Goal: Information Seeking & Learning: Learn about a topic

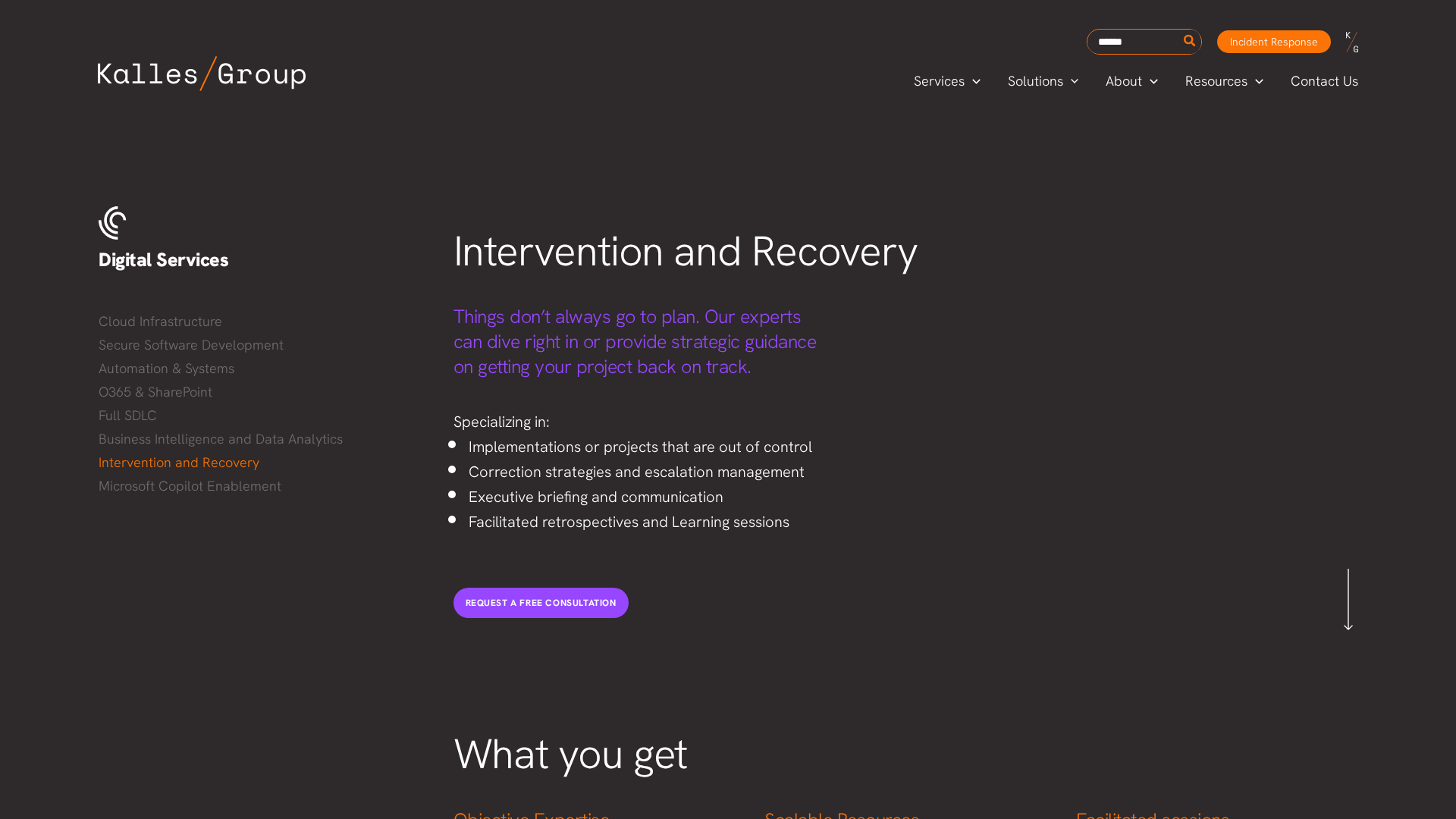
click at [76, 76] on div "Services Menu Toggle Mega Menu Security Solutions Cybersecurity Security Compli…" at bounding box center [728, 81] width 1321 height 53
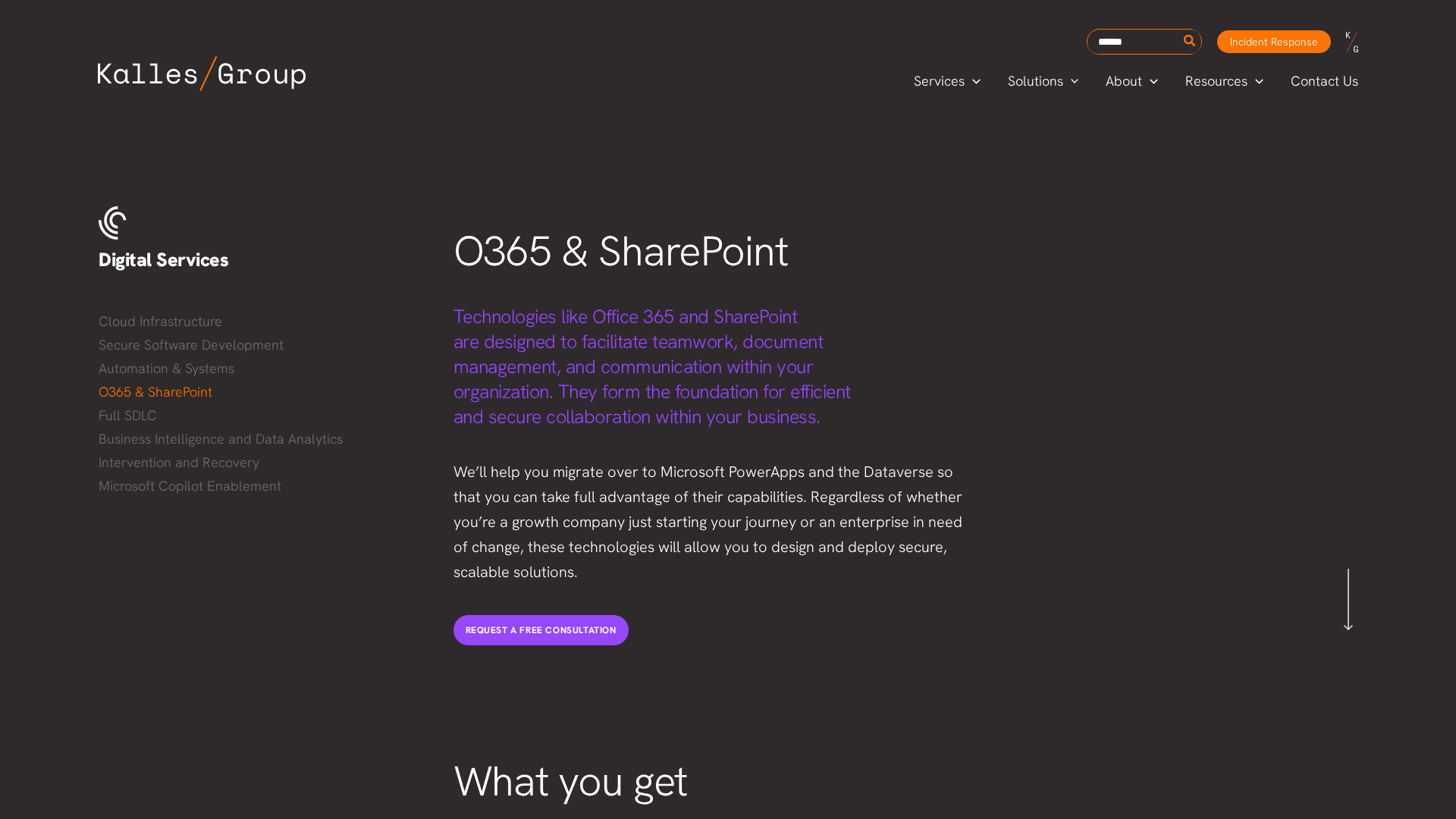
click at [76, 76] on div "Services Menu Toggle Mega Menu Security Solutions Cybersecurity Security Compli…" at bounding box center [728, 81] width 1321 height 53
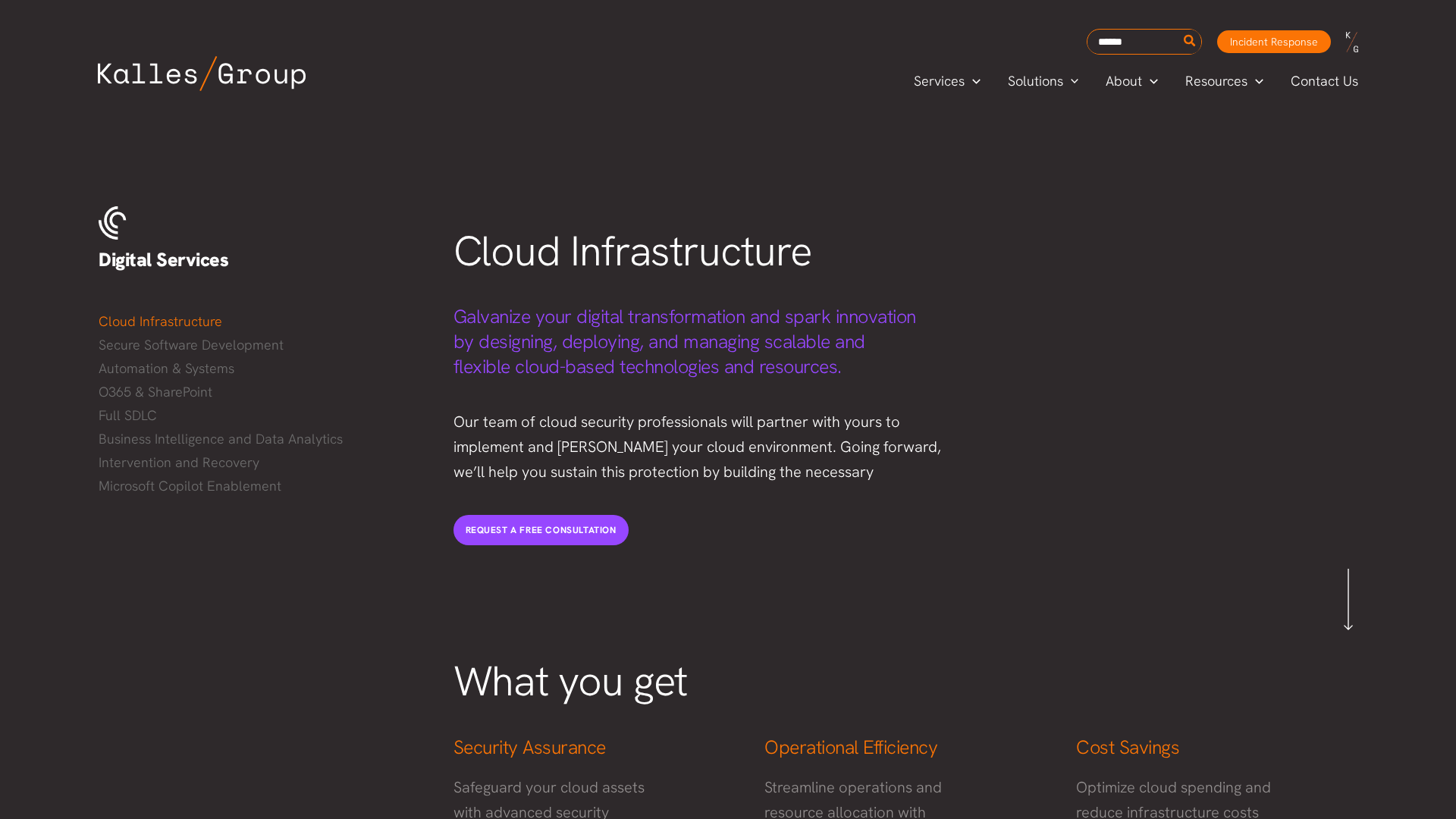
click at [76, 76] on div "Services Menu Toggle Mega Menu Security Solutions Cybersecurity Security Compli…" at bounding box center [728, 81] width 1321 height 53
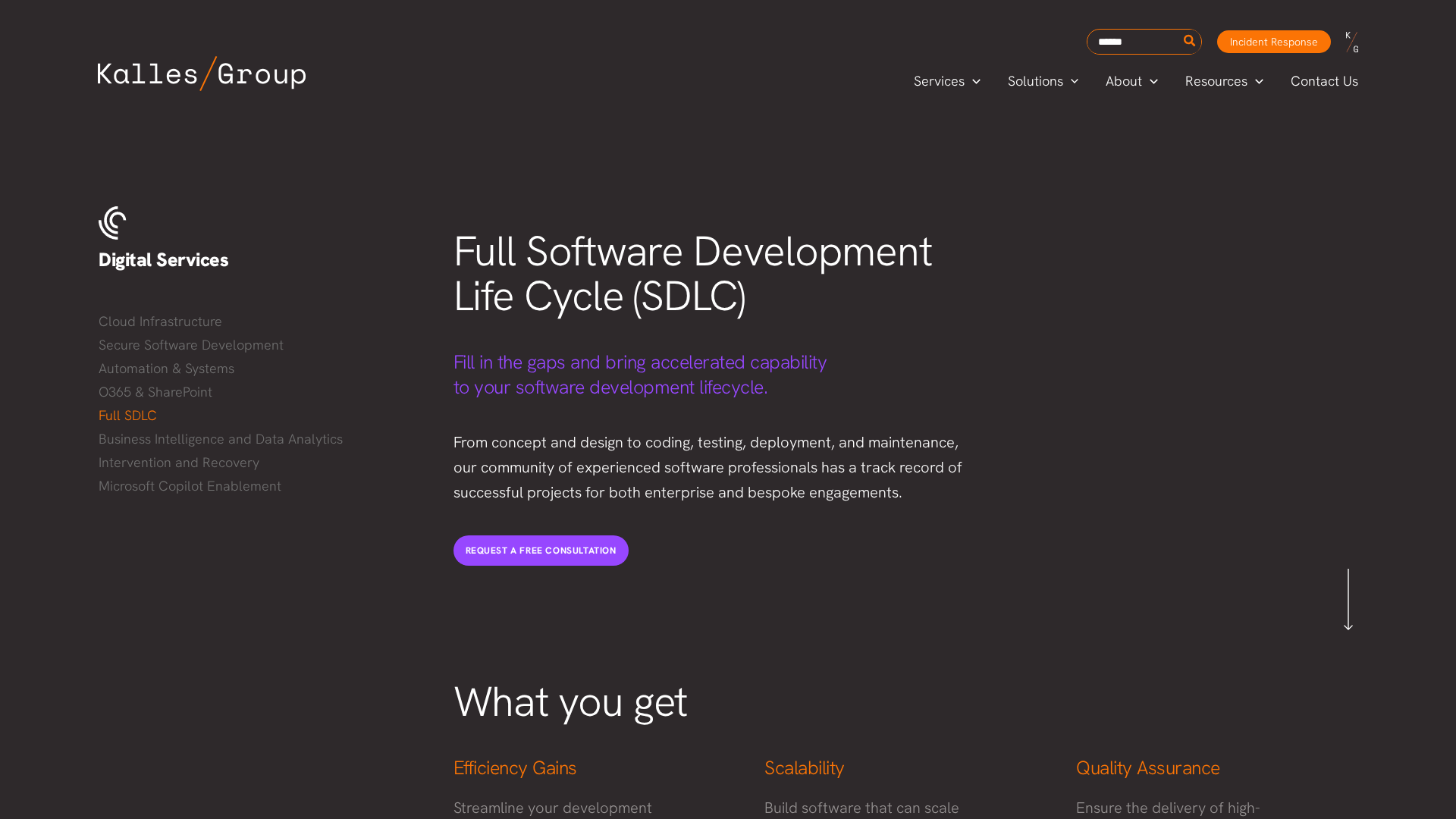
click at [76, 76] on div "Services Menu Toggle Mega Menu Security Solutions Cybersecurity Security Compli…" at bounding box center [728, 81] width 1321 height 53
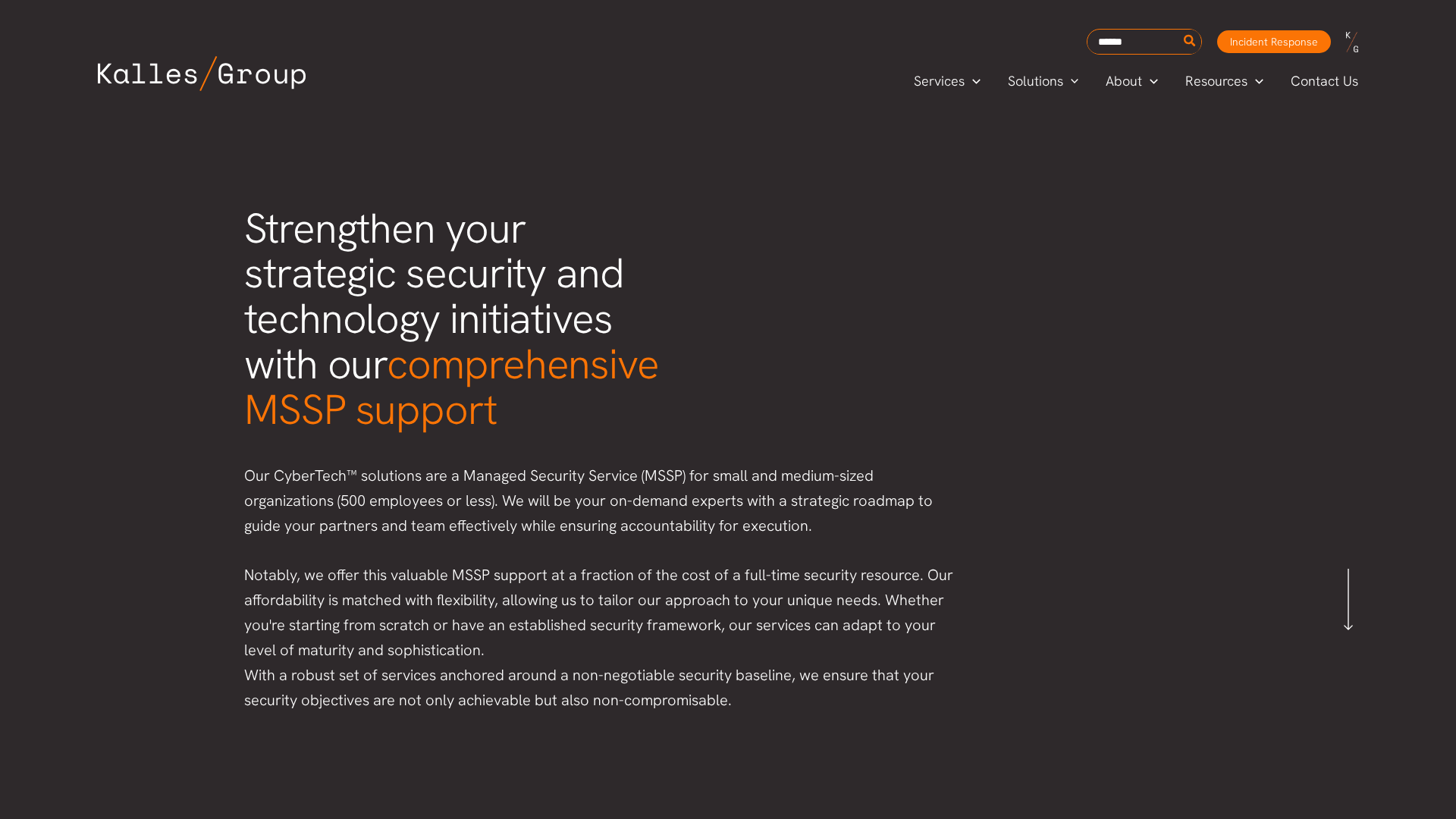
click at [76, 76] on div "Services Menu Toggle Mega Menu Security Solutions Cybersecurity Security Compli…" at bounding box center [728, 81] width 1321 height 53
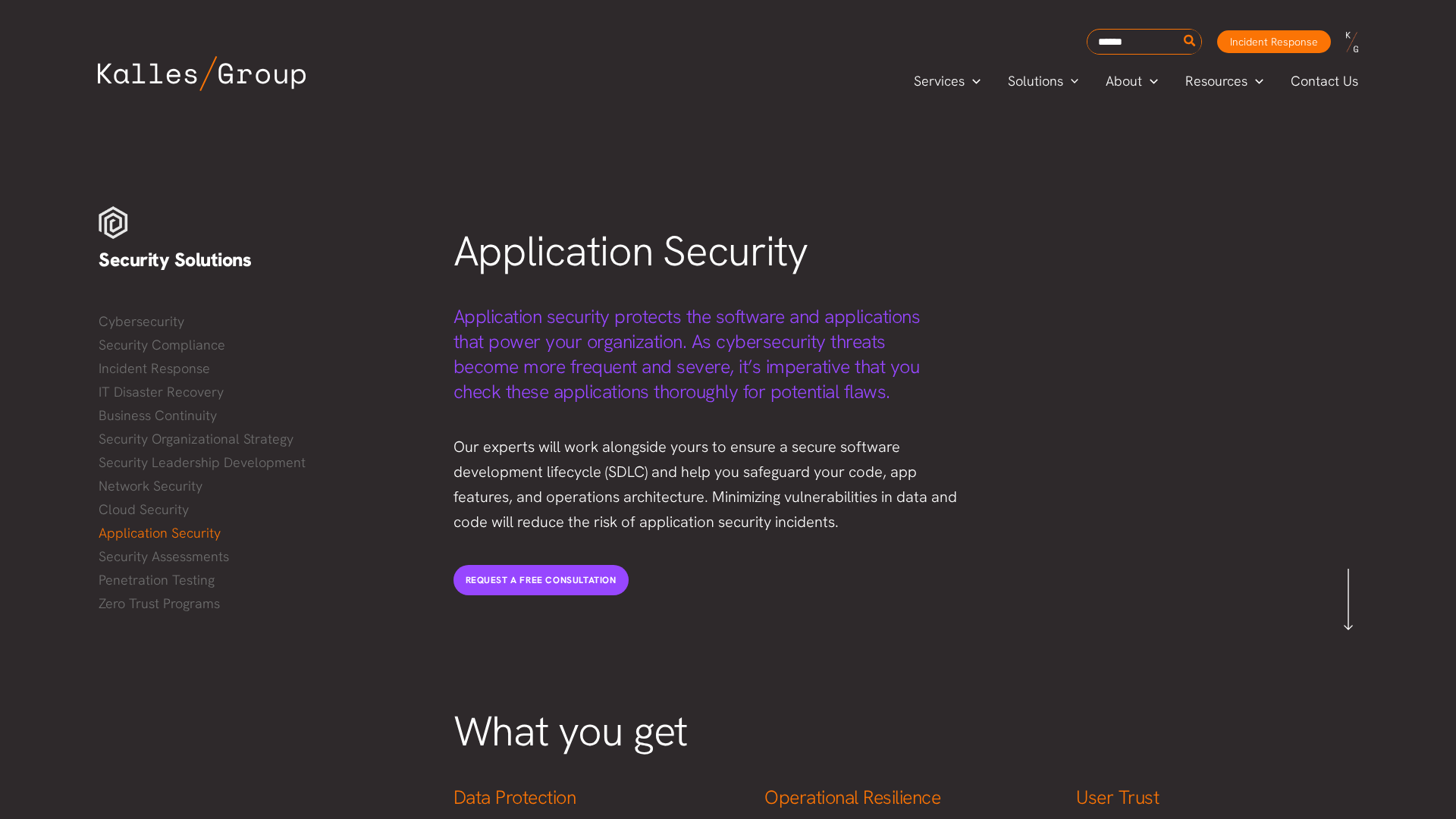
click at [76, 76] on div "Services Menu Toggle Mega Menu Security Solutions Cybersecurity Security Compli…" at bounding box center [728, 81] width 1321 height 53
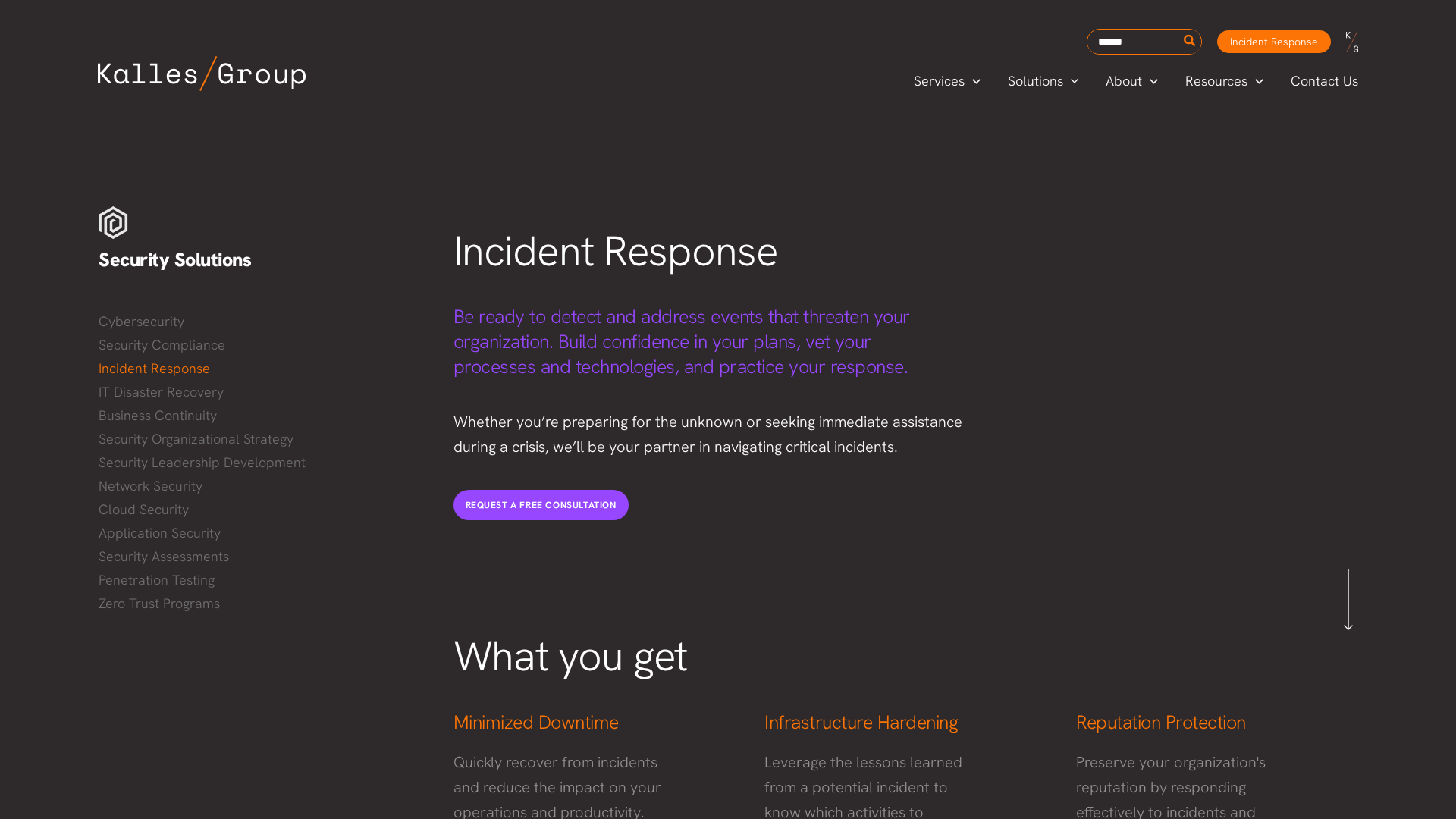
click at [76, 76] on div "Services Menu Toggle Mega Menu Security Solutions Cybersecurity Security Compli…" at bounding box center [728, 81] width 1321 height 53
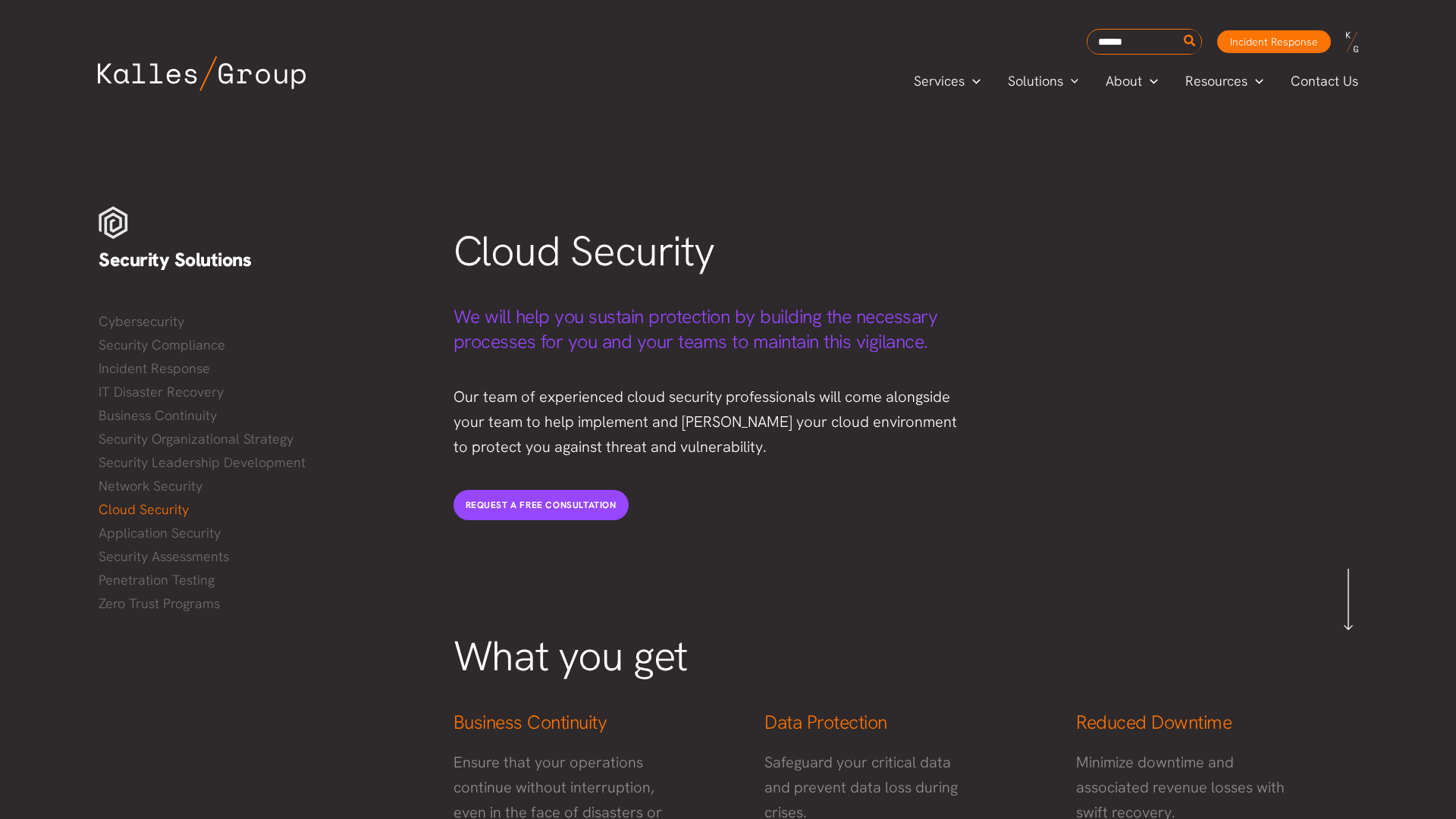
click at [76, 76] on div "Services Menu Toggle Mega Menu Security Solutions Cybersecurity Security Compli…" at bounding box center [728, 81] width 1321 height 53
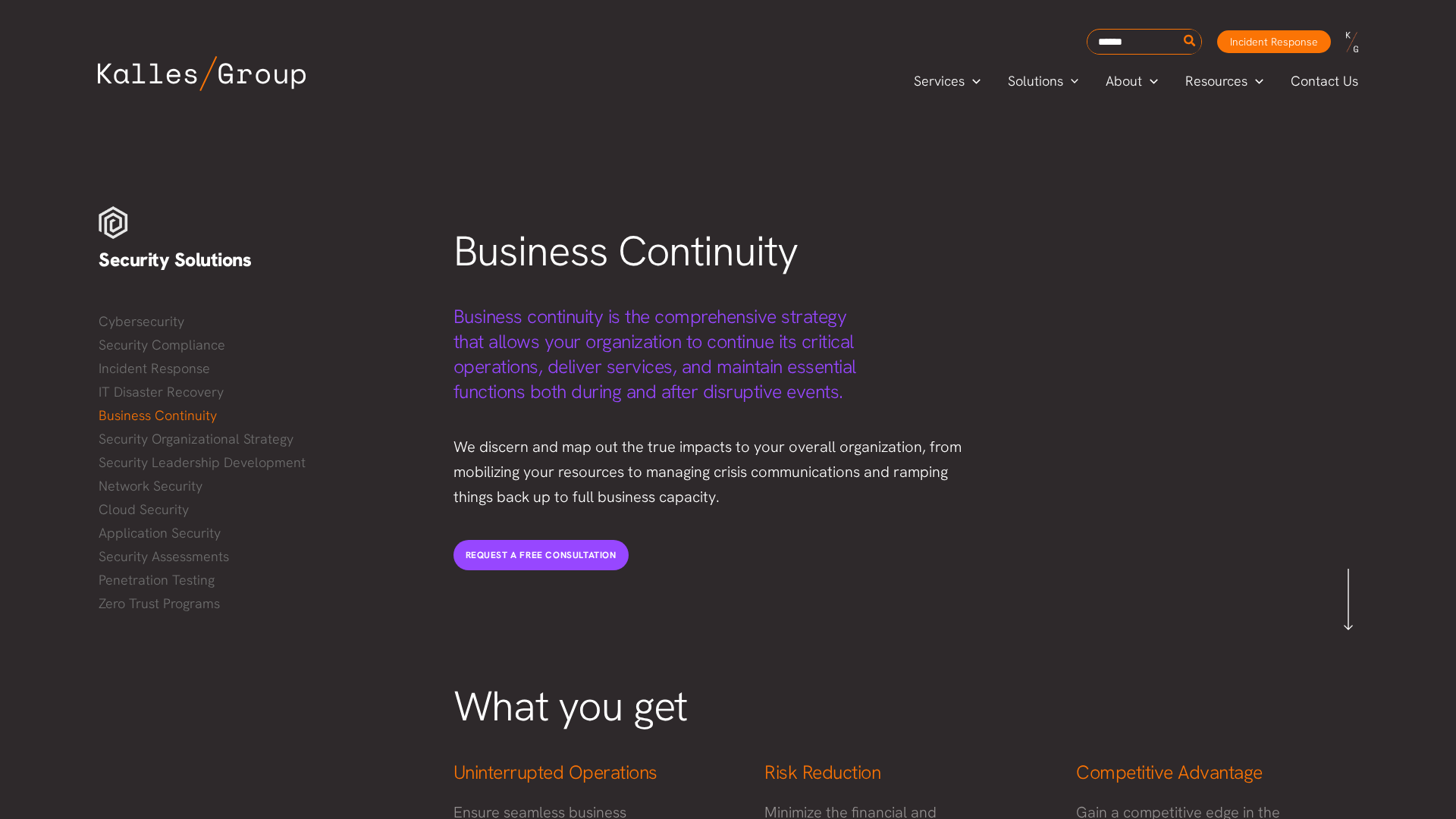
click at [76, 76] on div "Services Menu Toggle Mega Menu Security Solutions Cybersecurity Security Compli…" at bounding box center [728, 81] width 1321 height 53
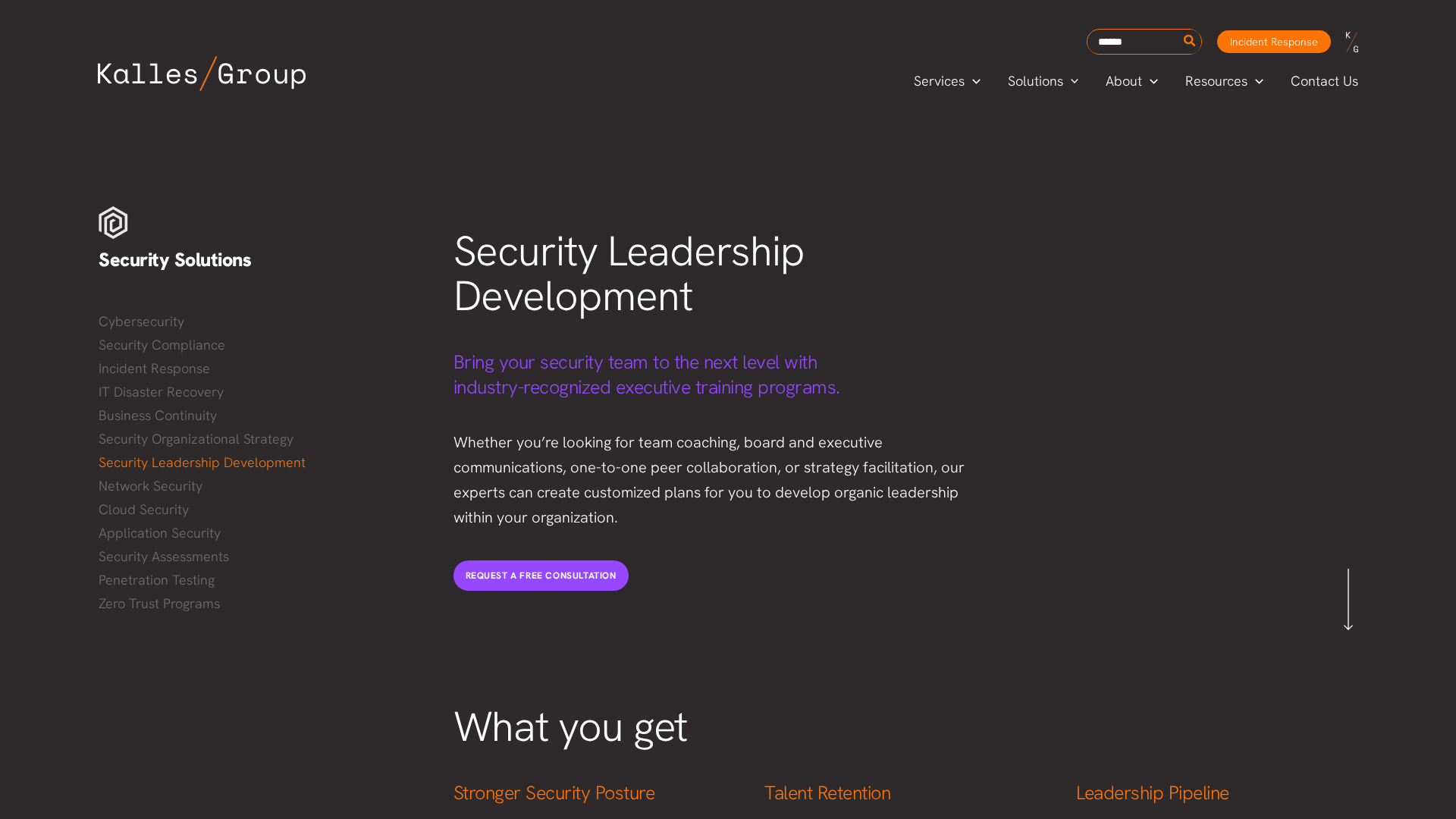
click at [76, 76] on div "Services Menu Toggle Mega Menu Security Solutions Cybersecurity Security Compli…" at bounding box center [728, 81] width 1321 height 53
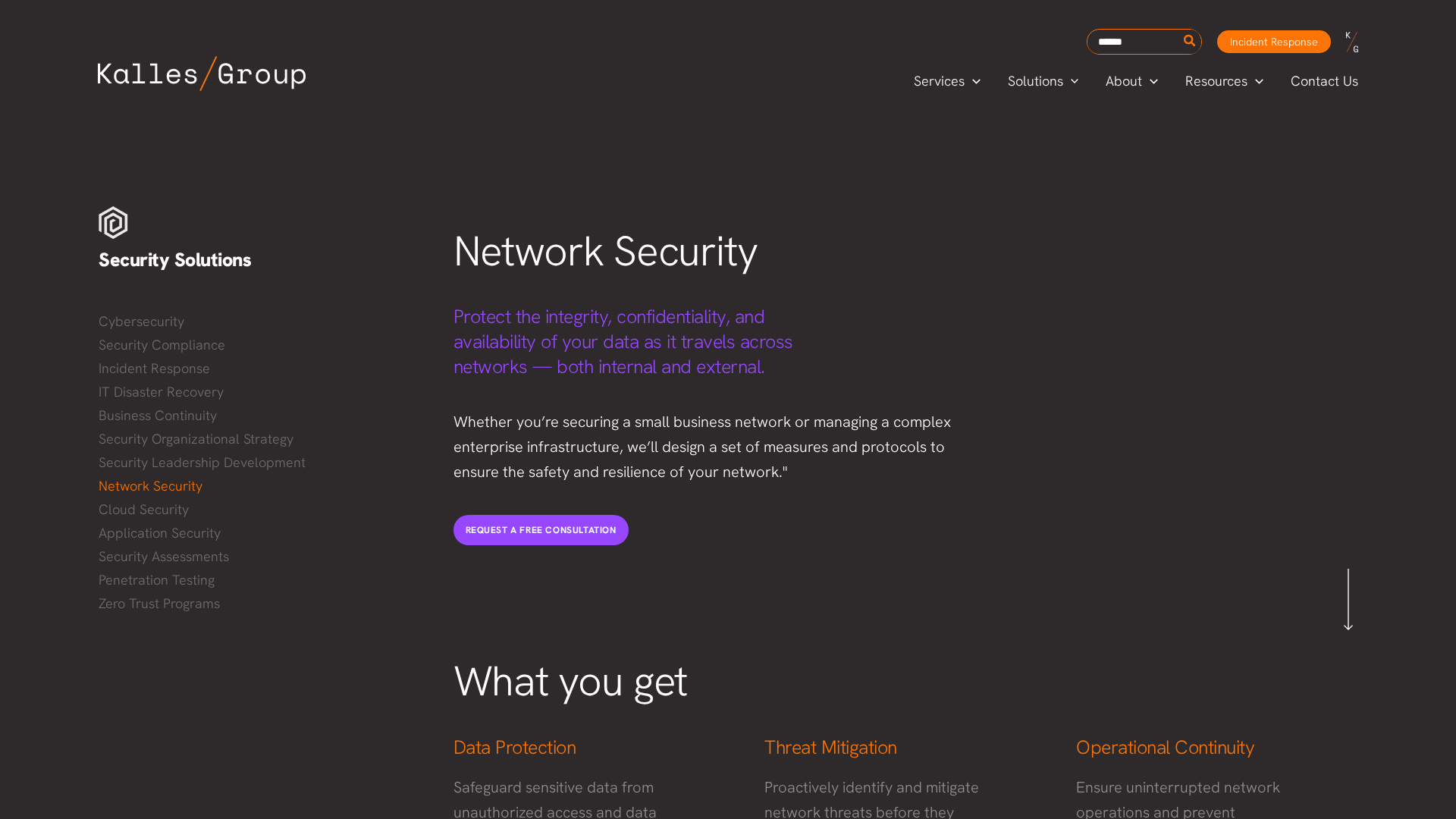
click at [76, 76] on div "Services Menu Toggle Mega Menu Security Solutions Cybersecurity Security Compli…" at bounding box center [728, 81] width 1321 height 53
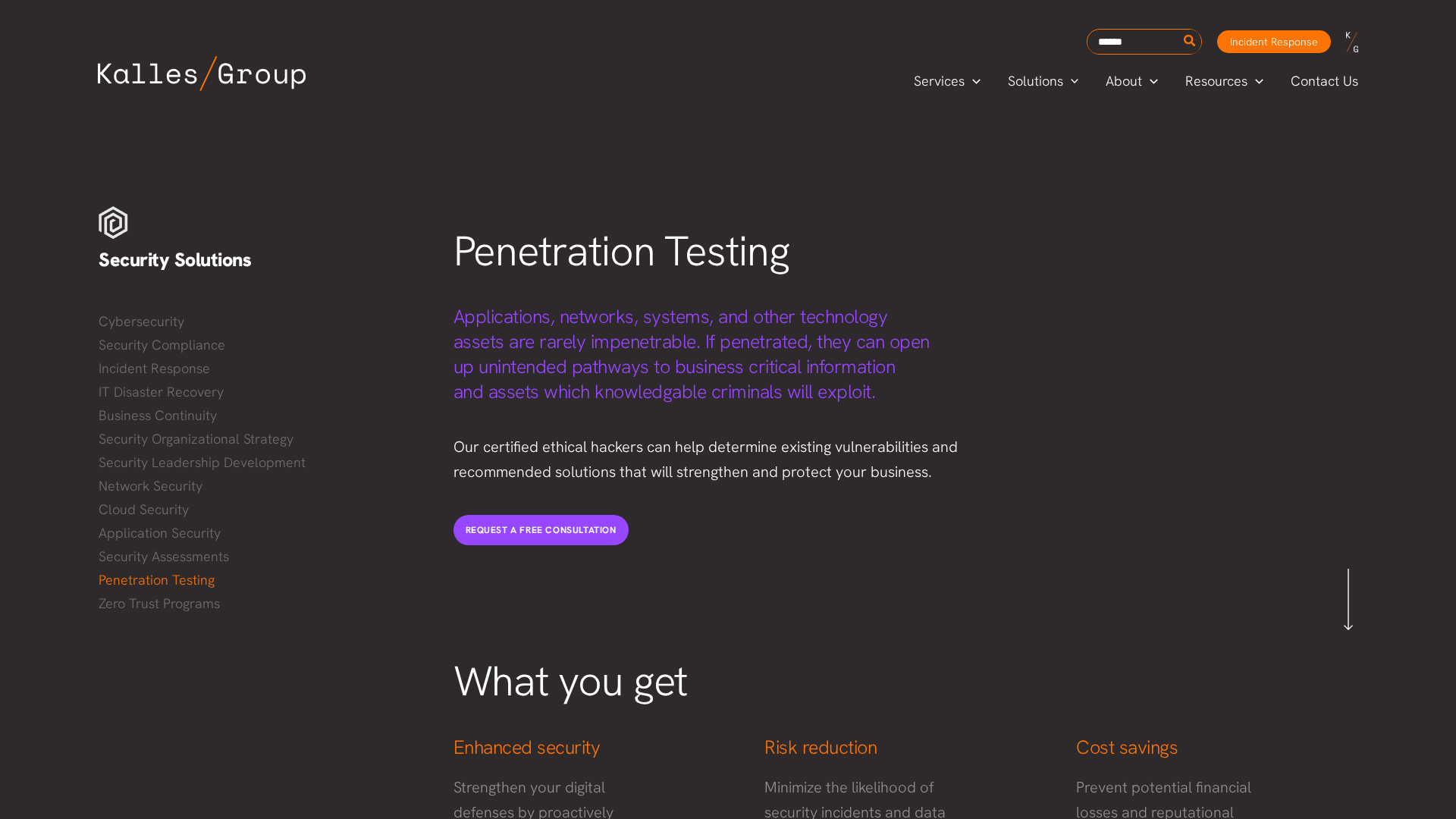
click at [76, 76] on div "Services Menu Toggle Mega Menu Security Solutions Cybersecurity Security Compli…" at bounding box center [728, 81] width 1321 height 53
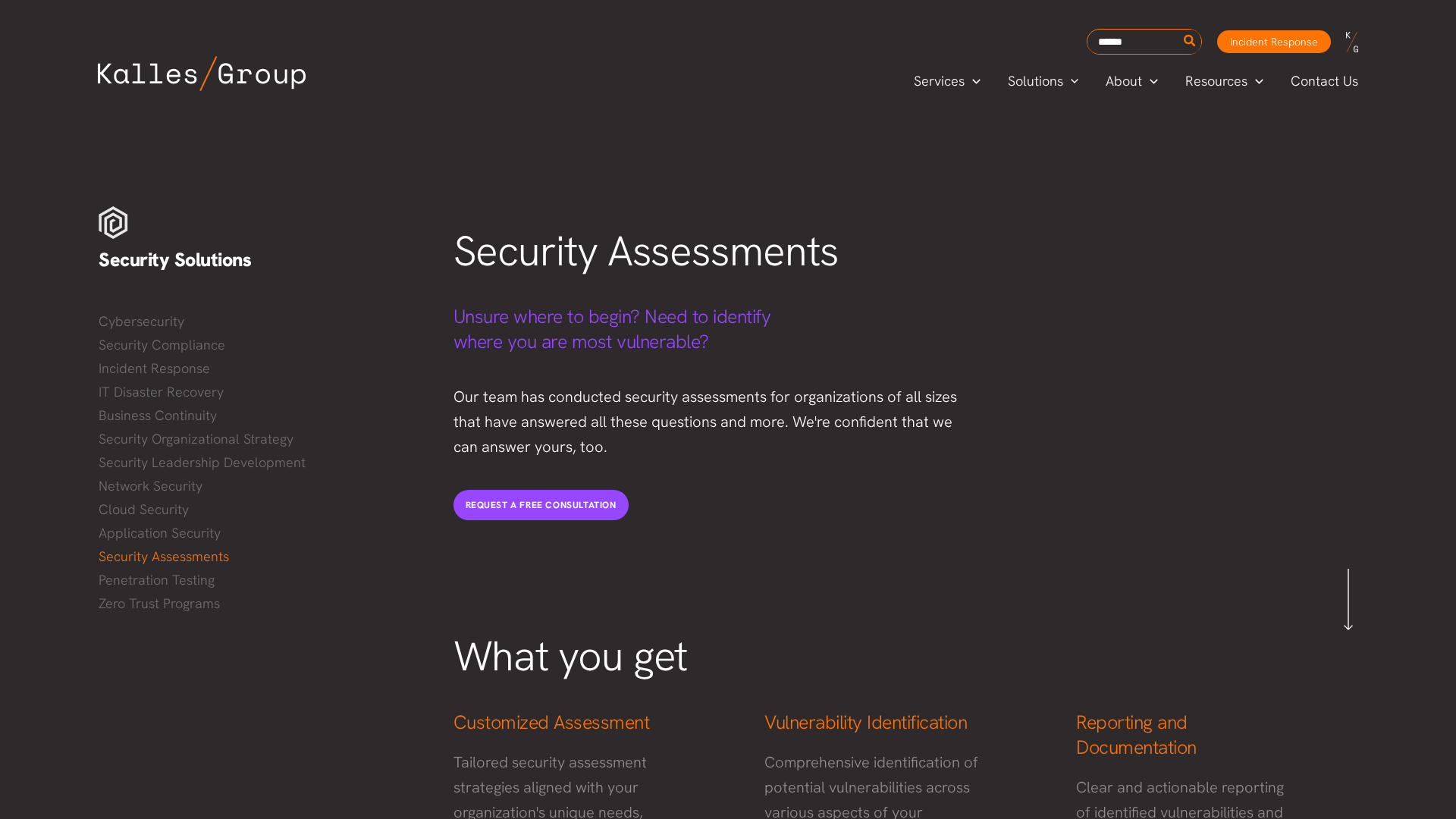
click at [76, 76] on div "Services Menu Toggle Mega Menu Security Solutions Cybersecurity Security Compli…" at bounding box center [728, 81] width 1321 height 53
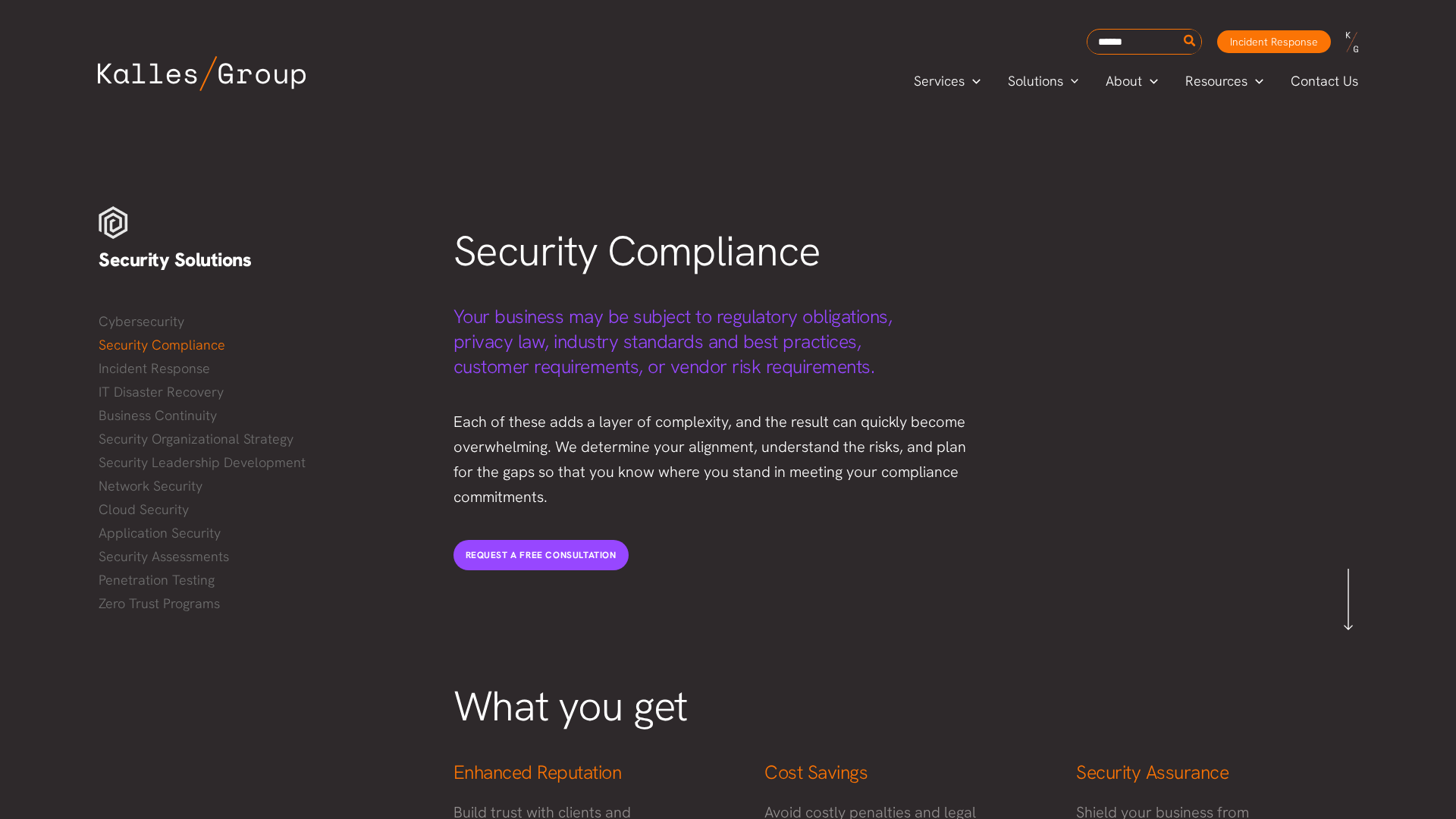
click at [76, 76] on div "Services Menu Toggle Mega Menu Security Solutions Cybersecurity Security Compli…" at bounding box center [728, 81] width 1321 height 53
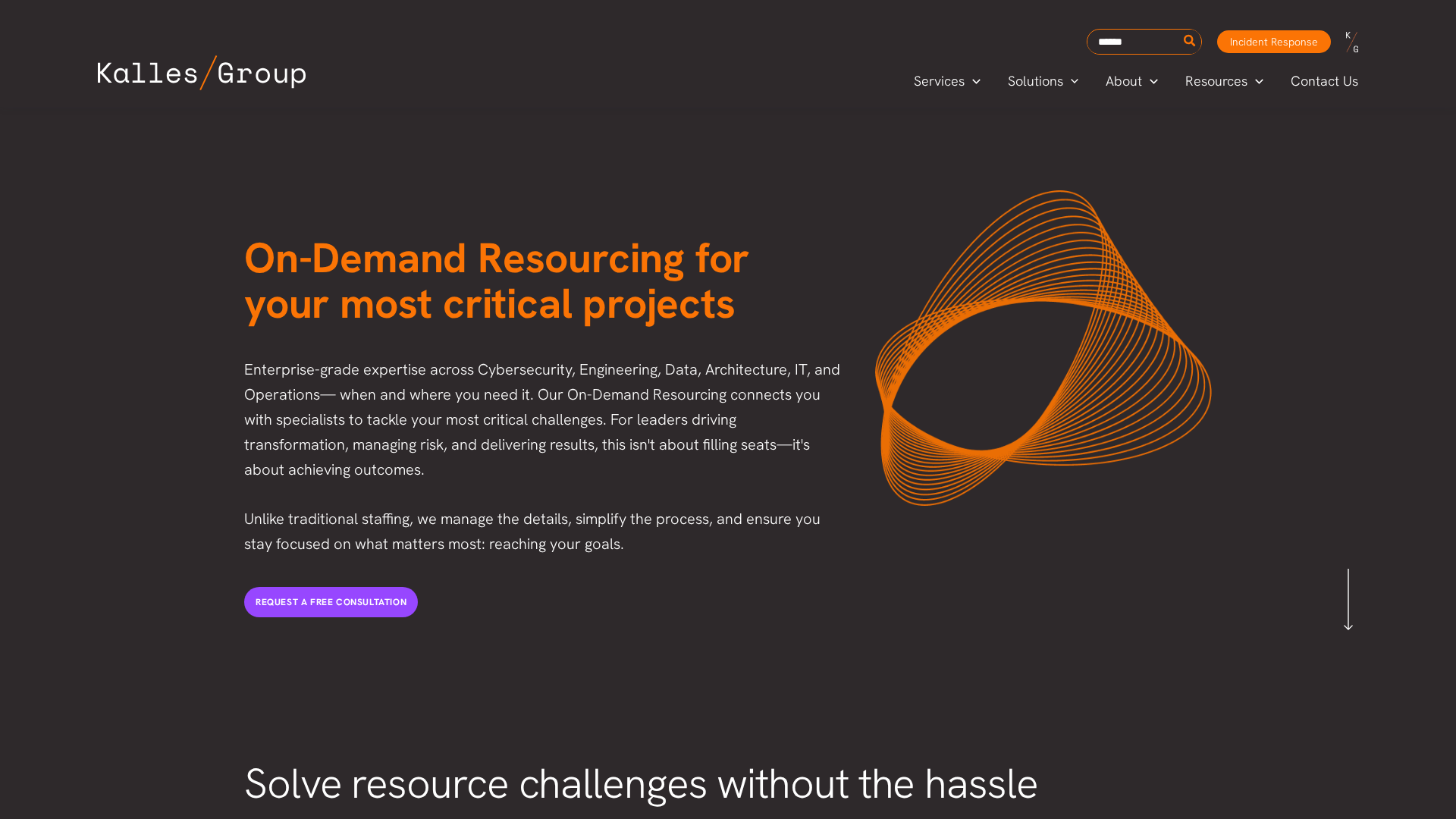
scroll to position [30, 0]
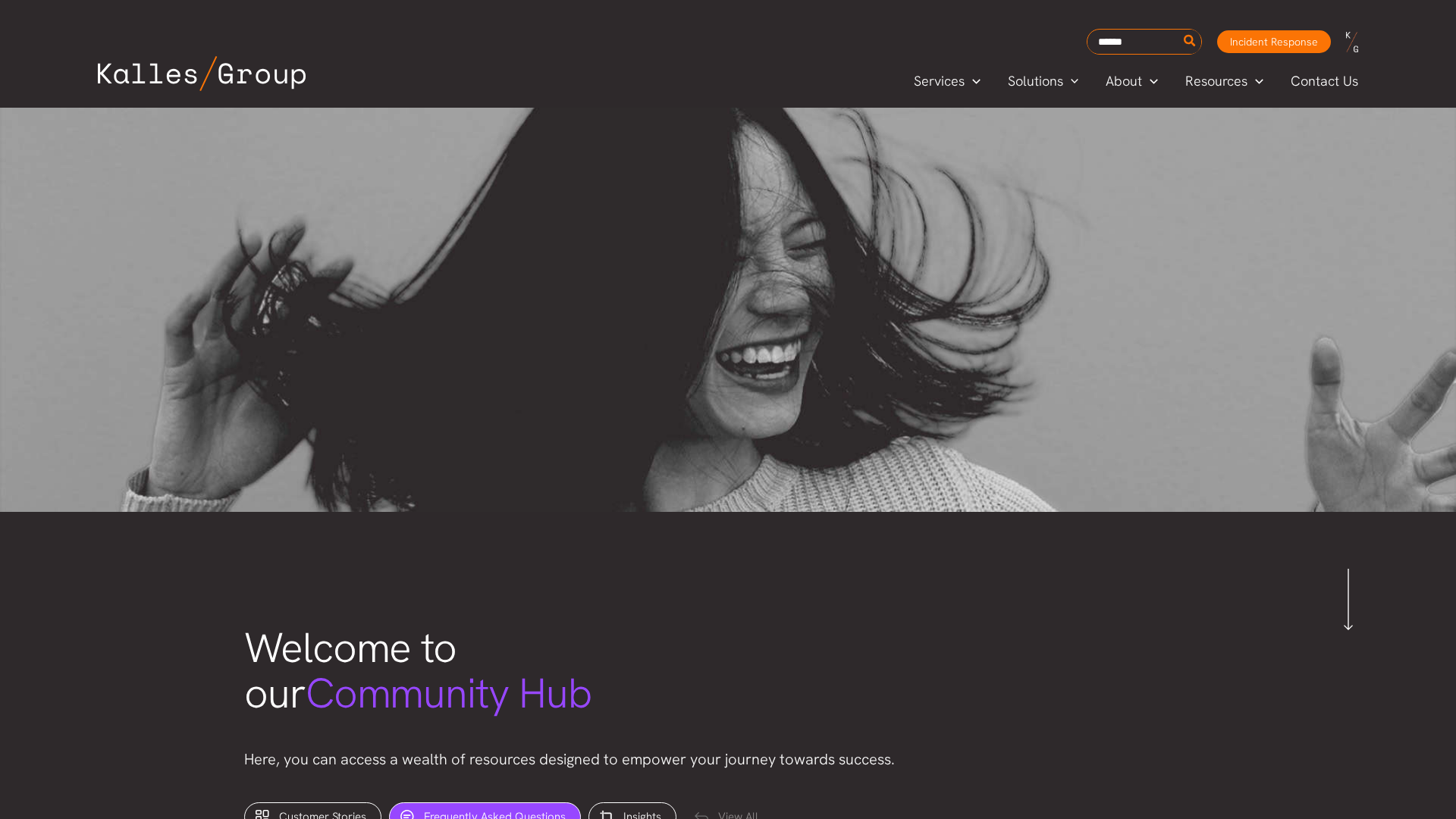
click at [76, 76] on div "Services Menu Toggle Mega Menu Security Solutions Cybersecurity Security Compli…" at bounding box center [728, 81] width 1321 height 53
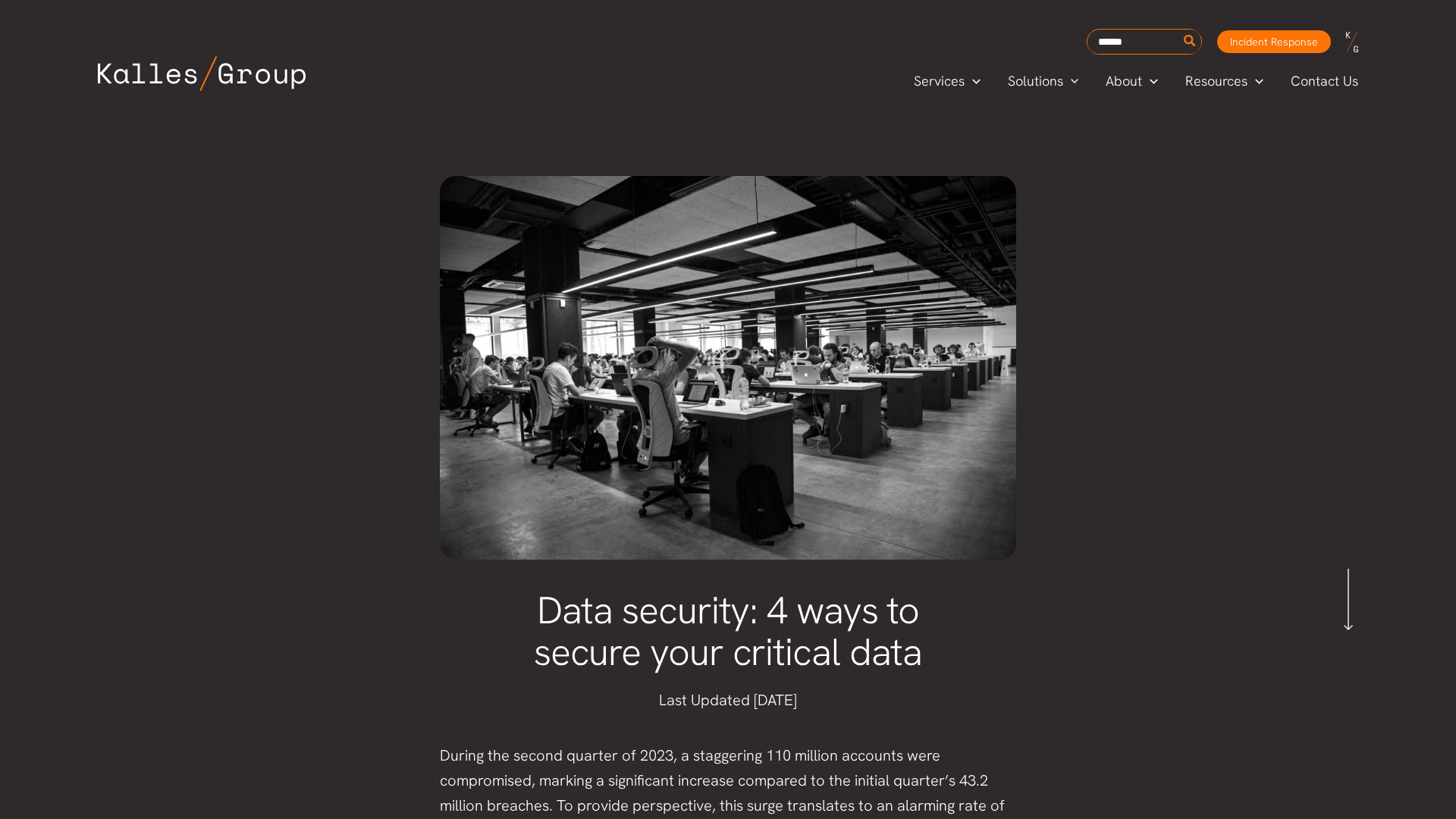
click at [76, 76] on div "Services Menu Toggle Mega Menu Security Solutions Cybersecurity Security Compli…" at bounding box center [728, 81] width 1321 height 53
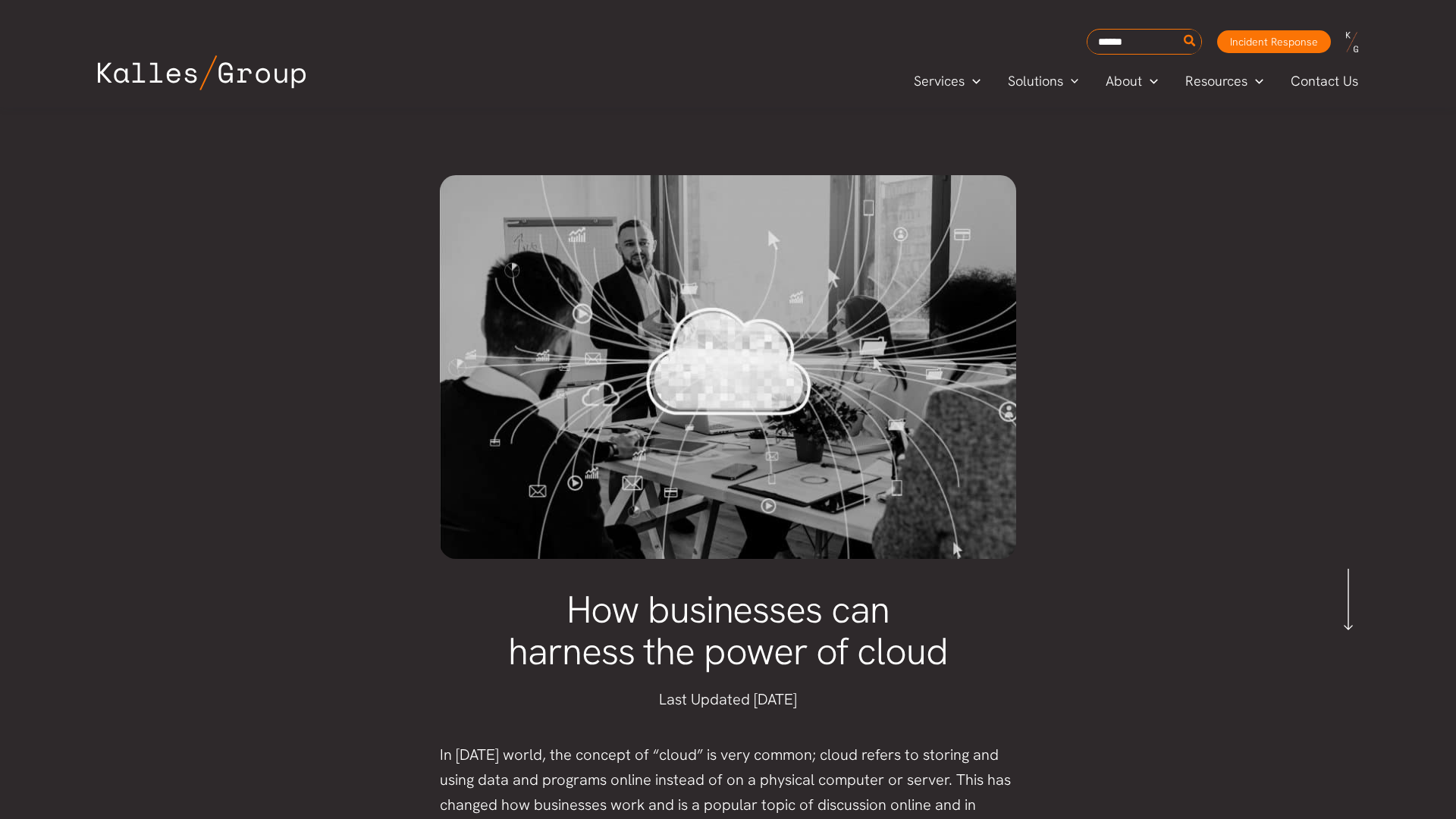
scroll to position [30, 0]
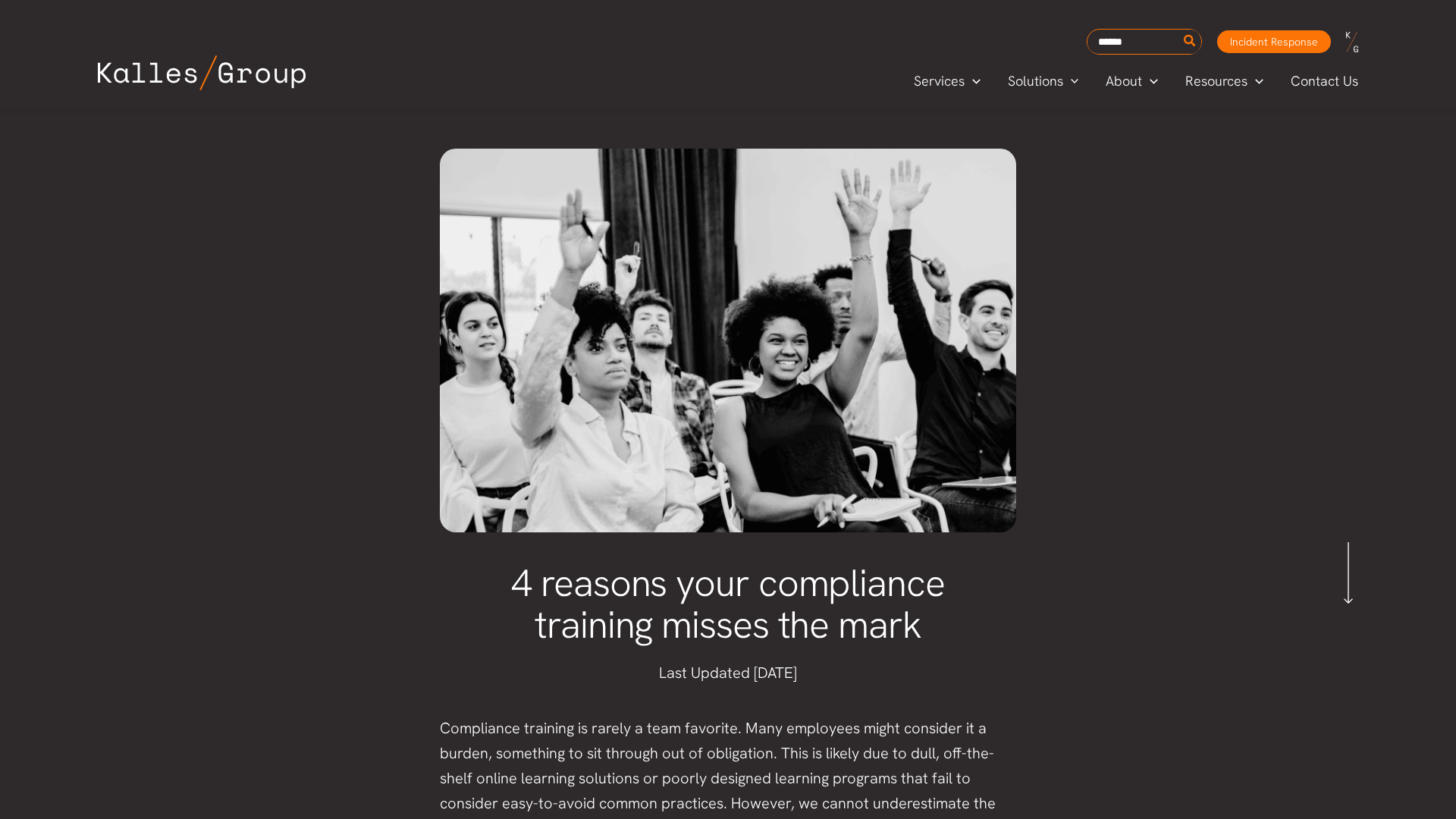
scroll to position [30, 0]
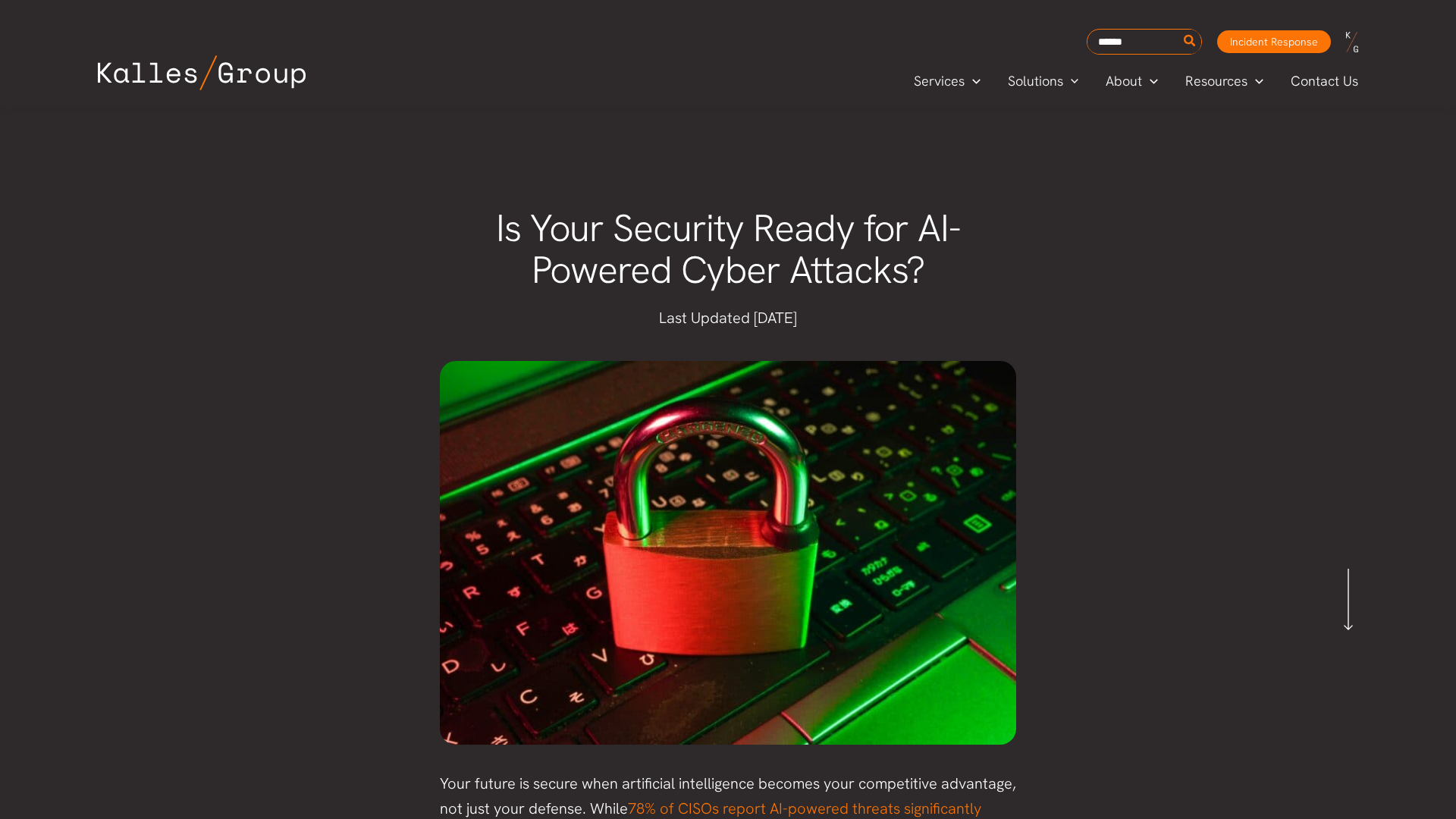
scroll to position [30, 0]
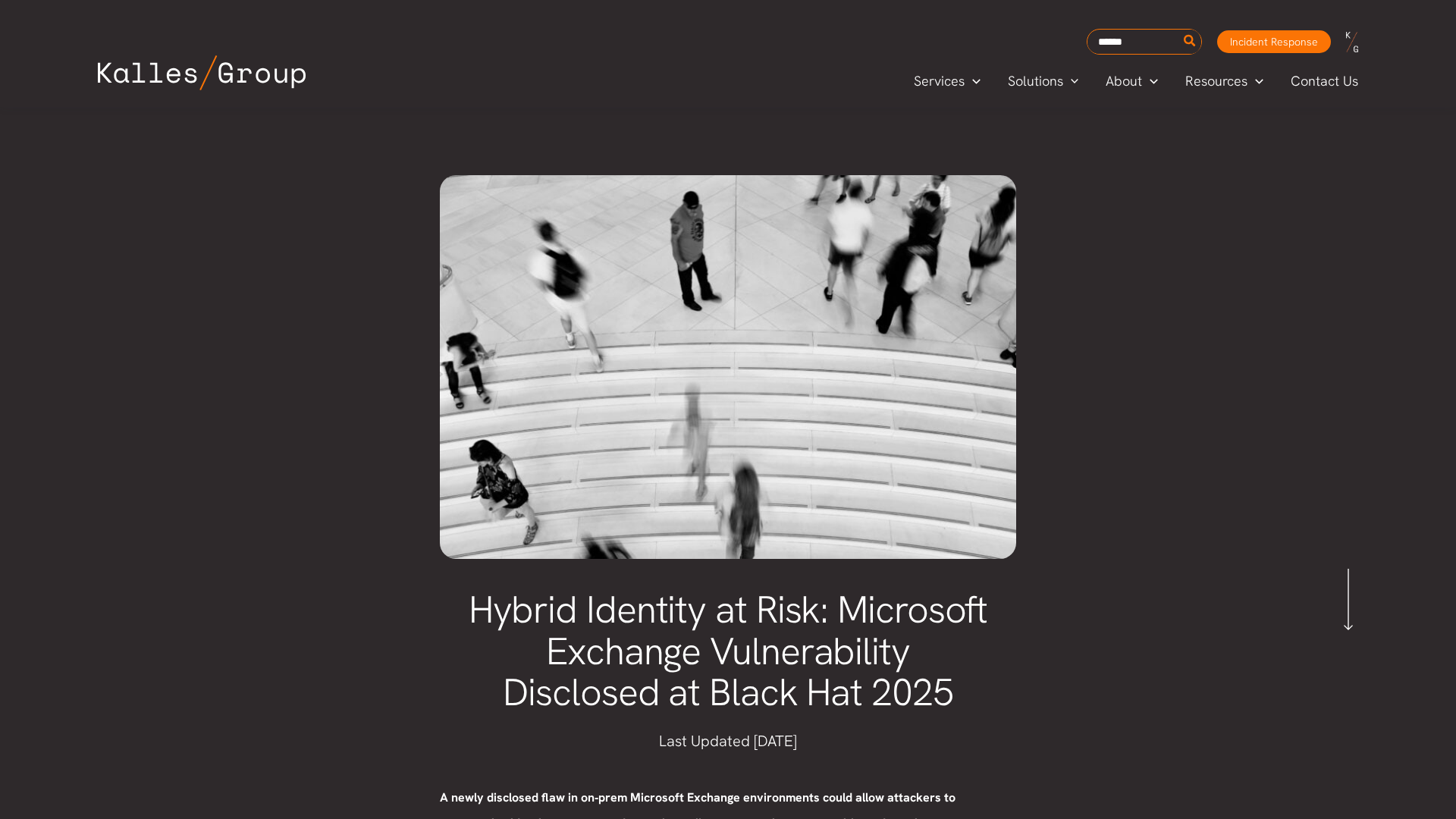
scroll to position [30, 0]
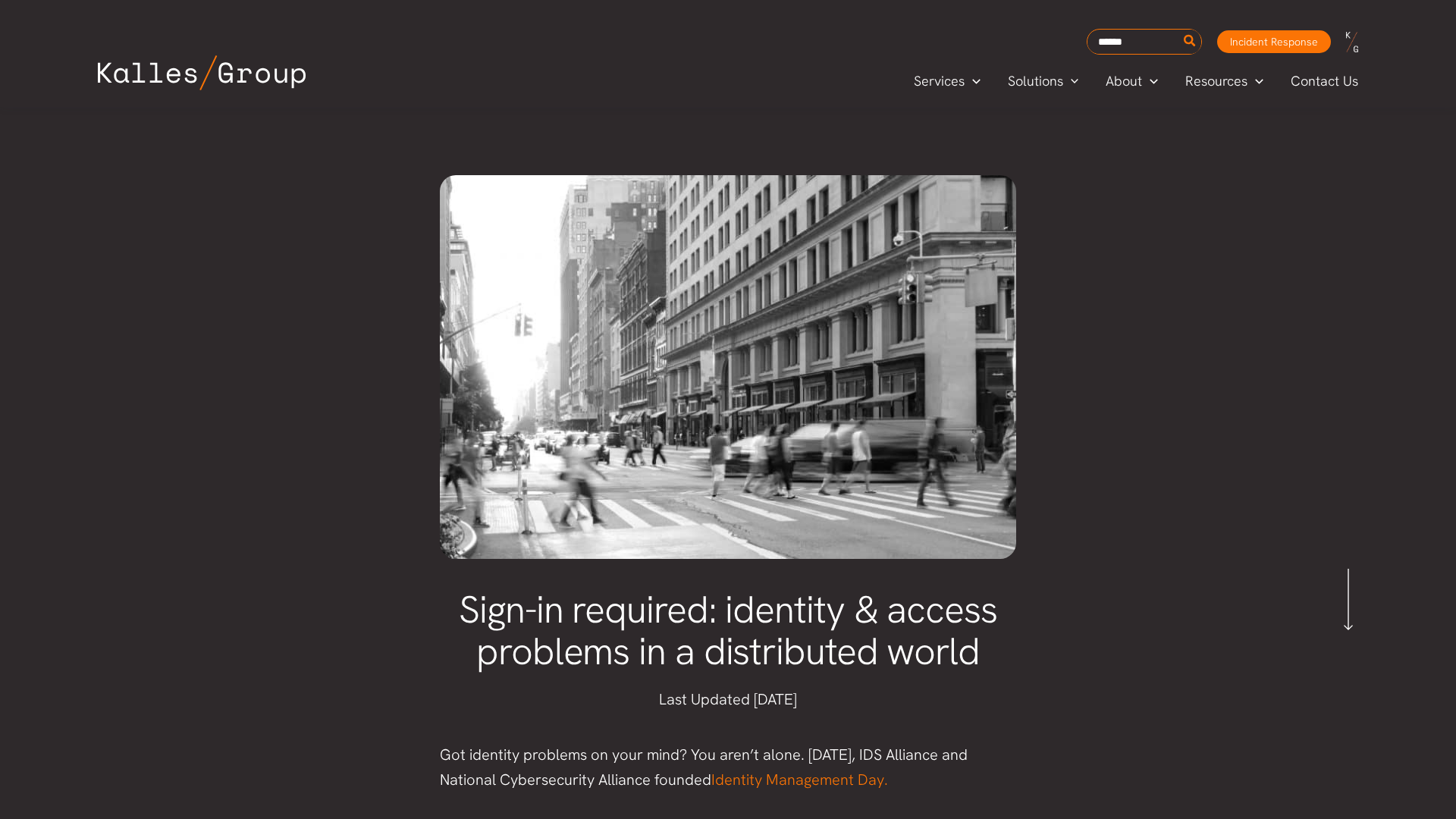
scroll to position [30, 0]
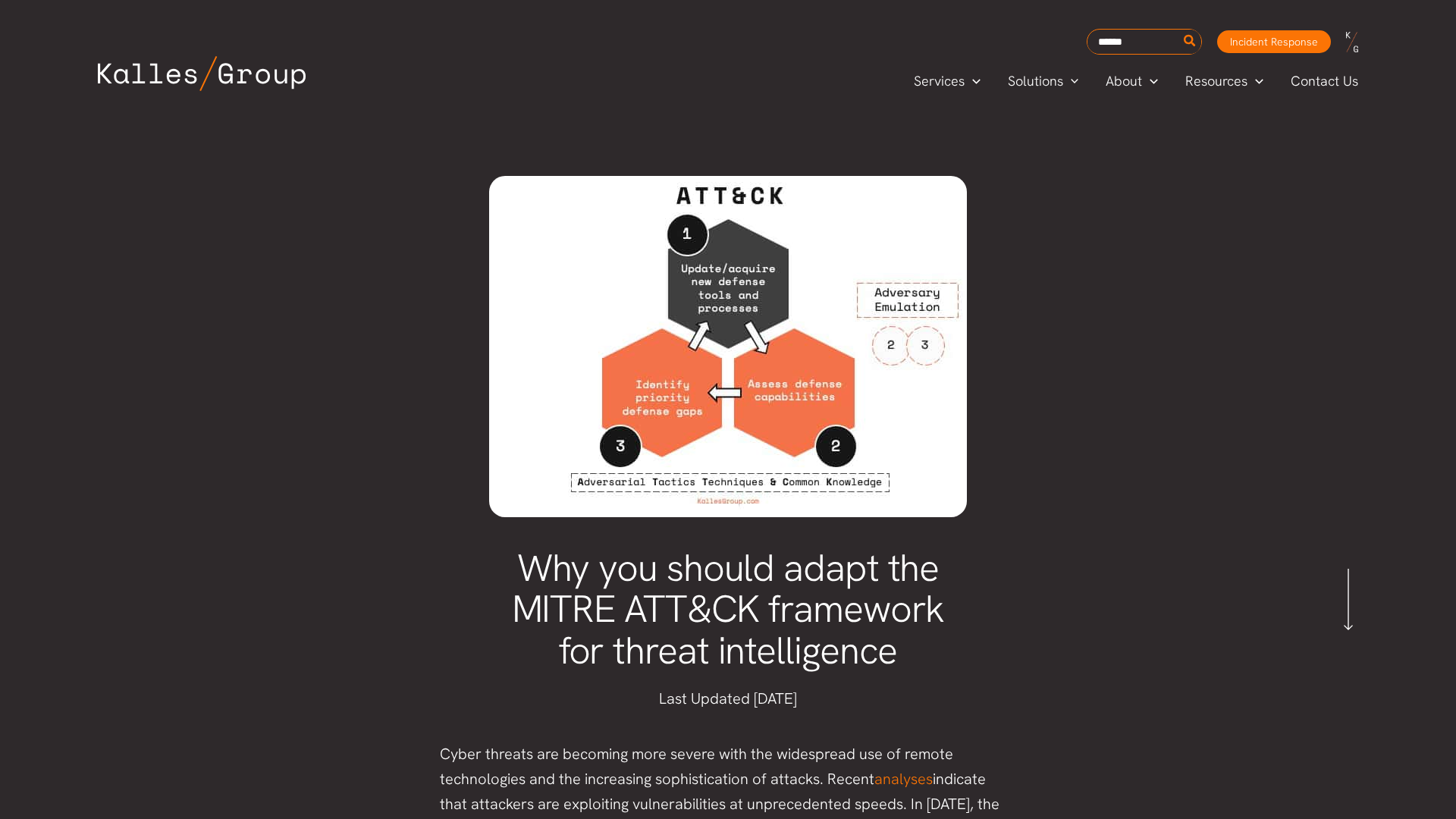
click at [76, 76] on div "Services Menu Toggle Mega Menu Security Solutions Cybersecurity Security Compli…" at bounding box center [728, 81] width 1321 height 53
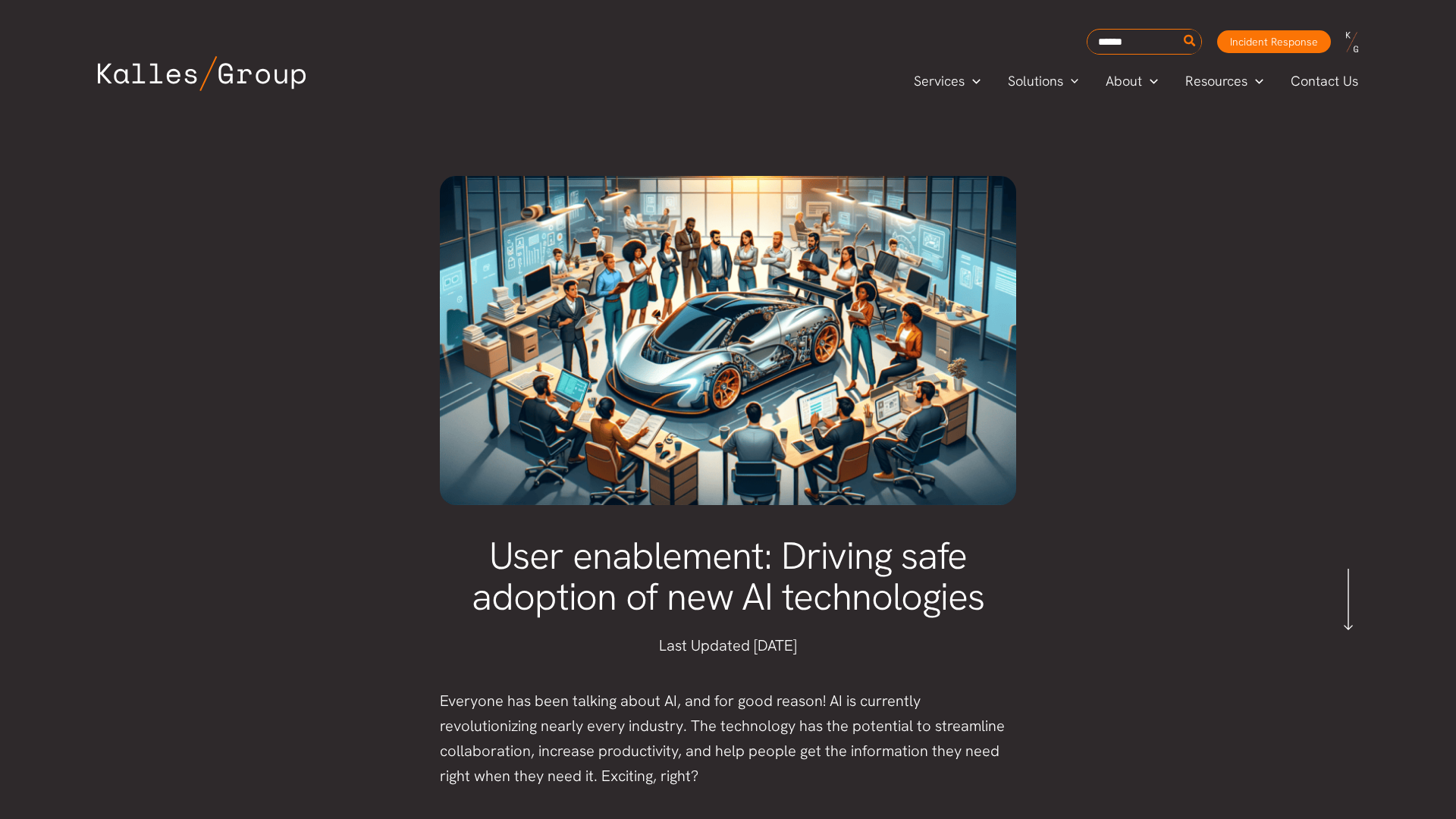
click at [76, 76] on div "Services Menu Toggle Mega Menu Security Solutions Cybersecurity Security Compli…" at bounding box center [728, 81] width 1321 height 53
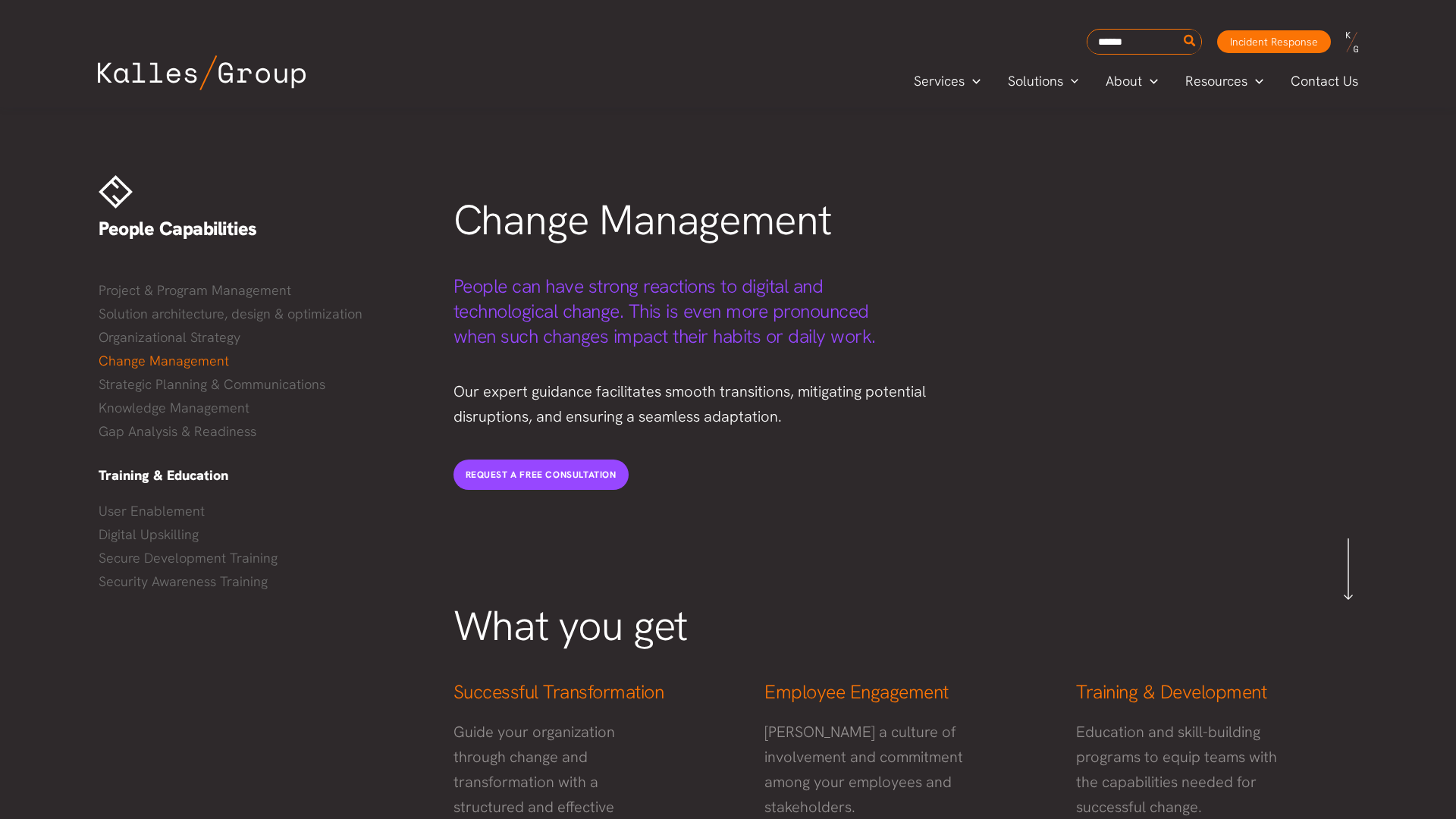
scroll to position [30, 0]
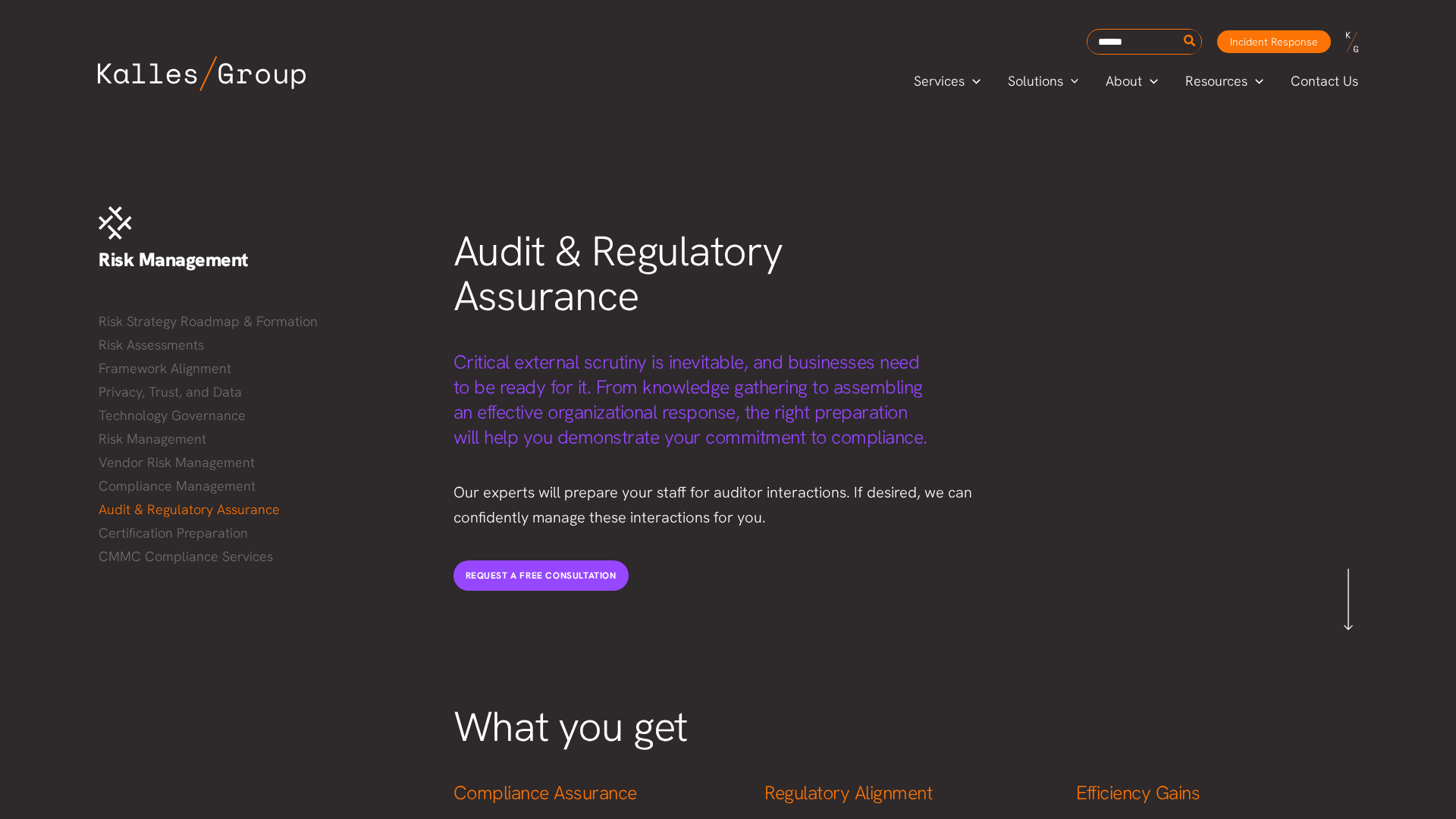
click at [76, 76] on div "Services Menu Toggle Mega Menu Security Solutions Cybersecurity Security Compli…" at bounding box center [728, 81] width 1321 height 53
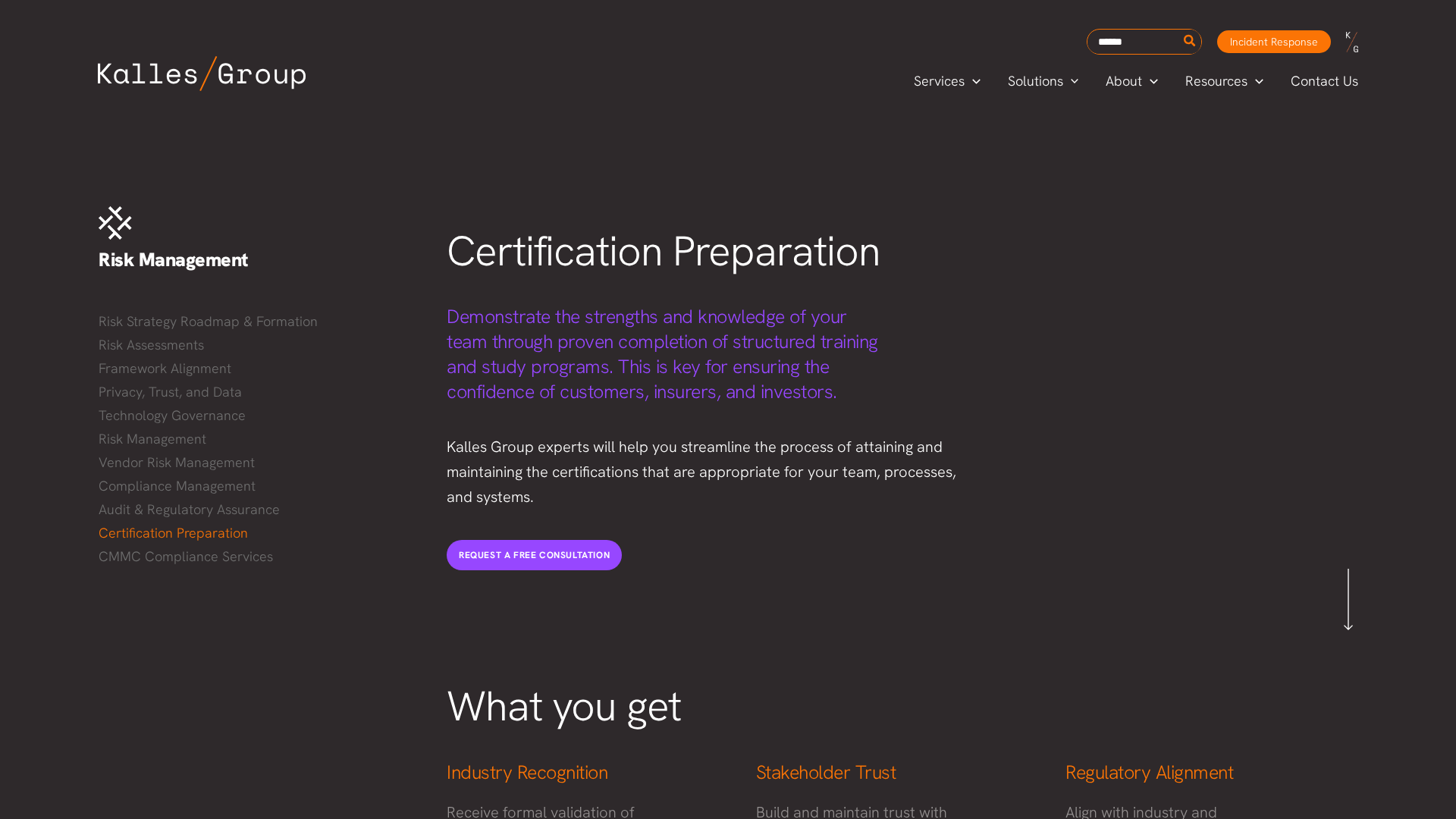
click at [76, 76] on div "Services Menu Toggle Mega Menu Security Solutions Cybersecurity Security Compli…" at bounding box center [728, 81] width 1321 height 53
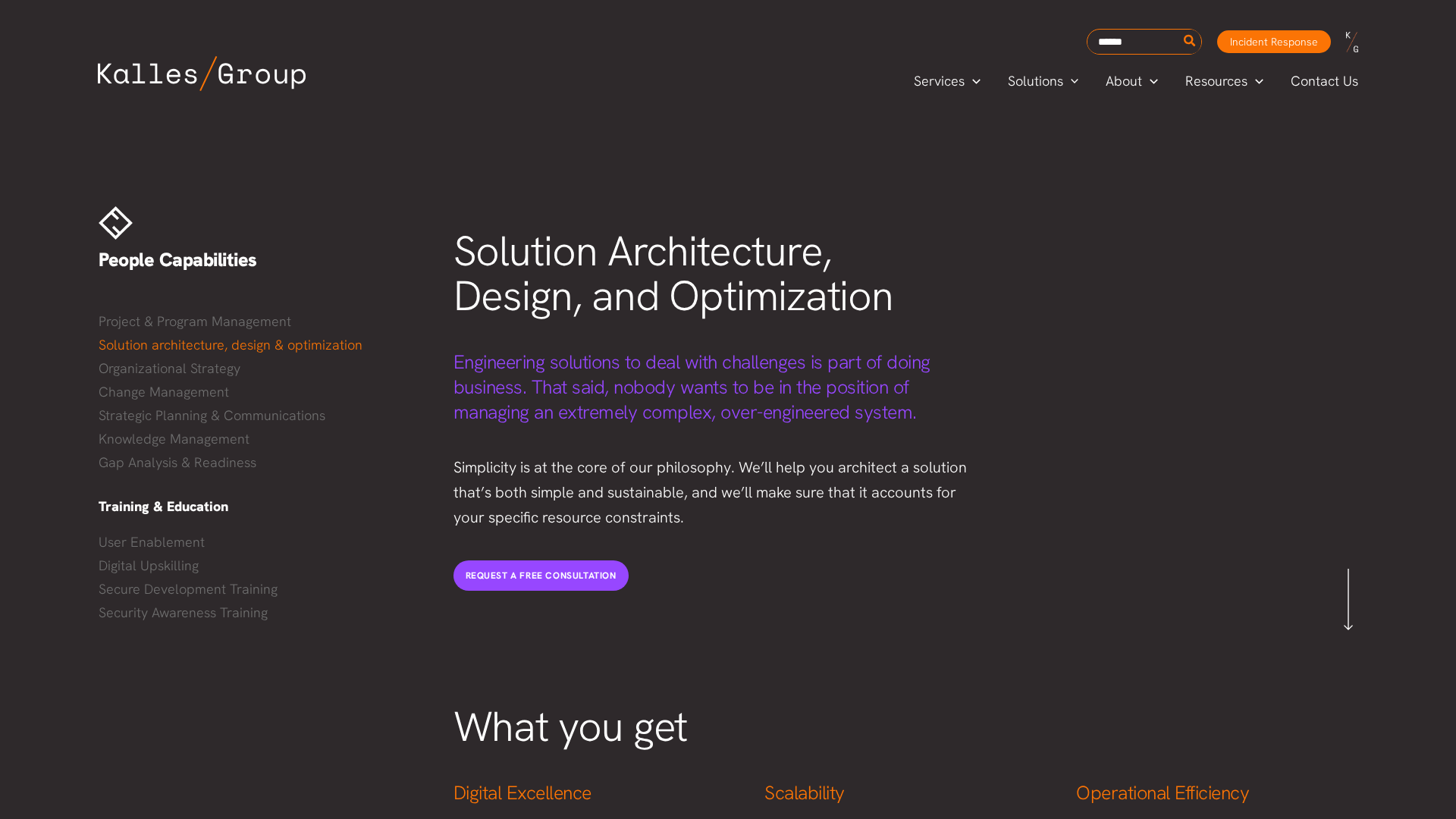
click at [76, 76] on div "Services Menu Toggle Mega Menu Security Solutions Cybersecurity Security Compli…" at bounding box center [728, 81] width 1321 height 53
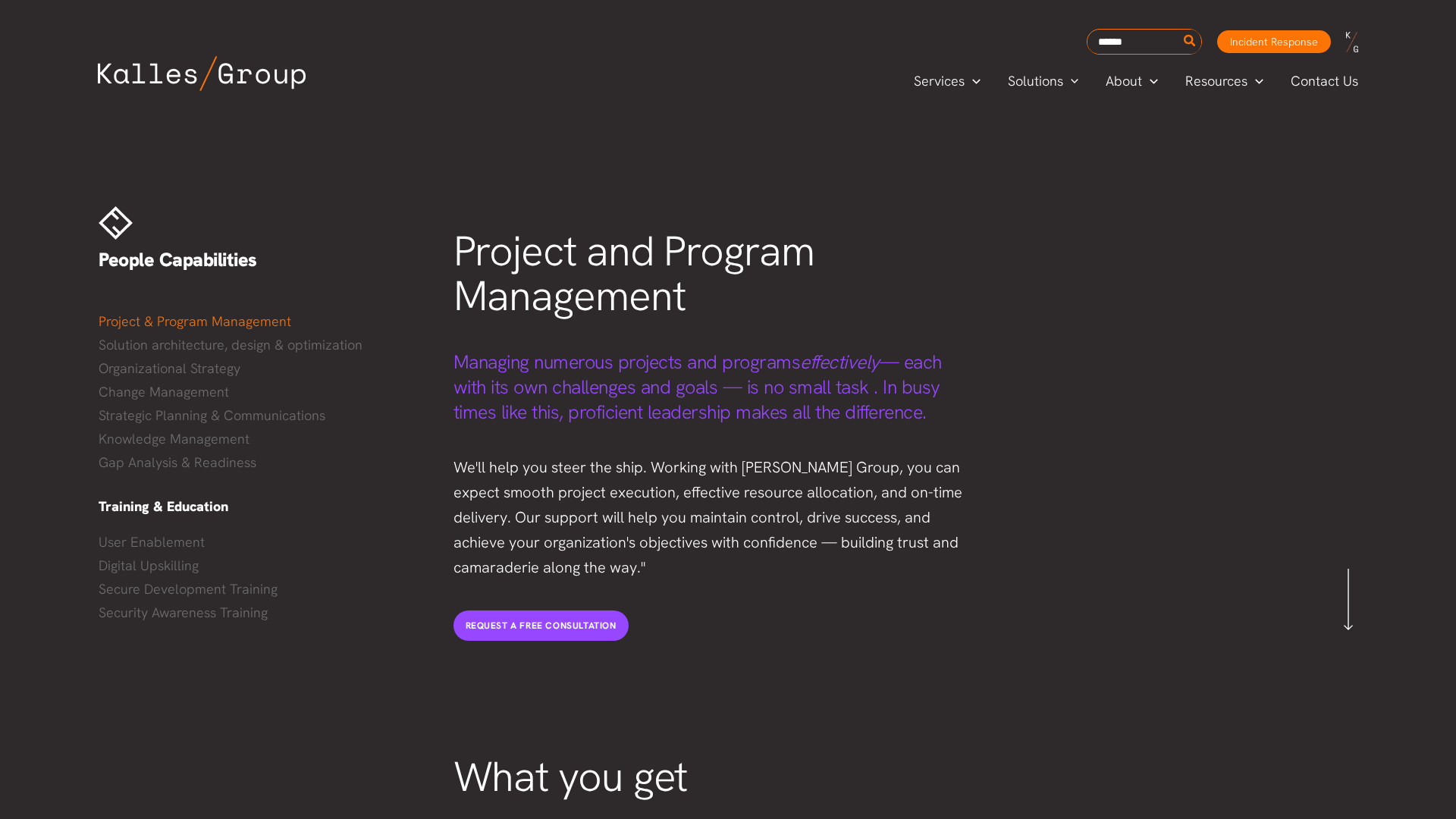
click at [76, 76] on div "Services Menu Toggle Mega Menu Security Solutions Cybersecurity Security Compli…" at bounding box center [728, 81] width 1321 height 53
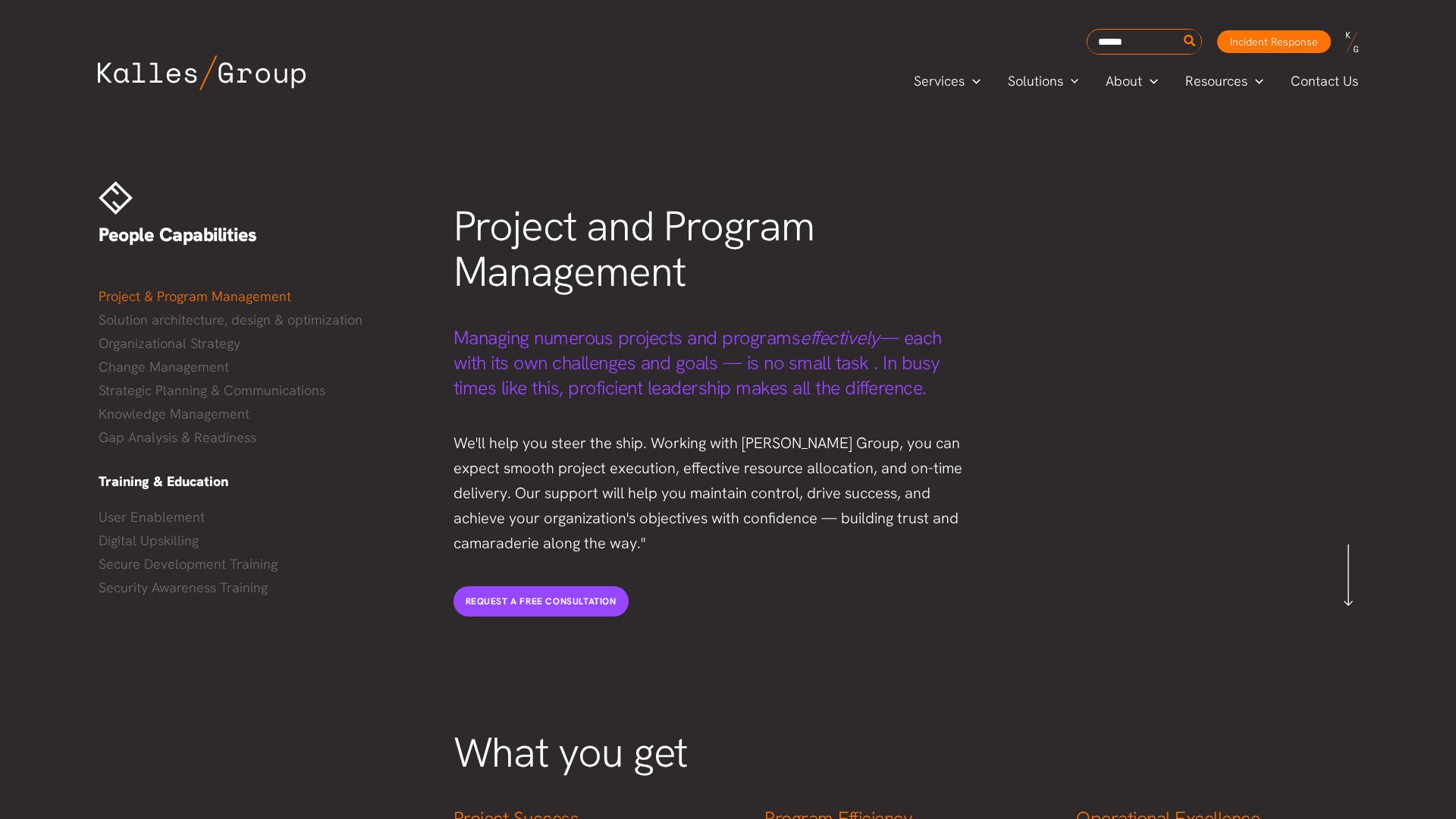
scroll to position [30, 0]
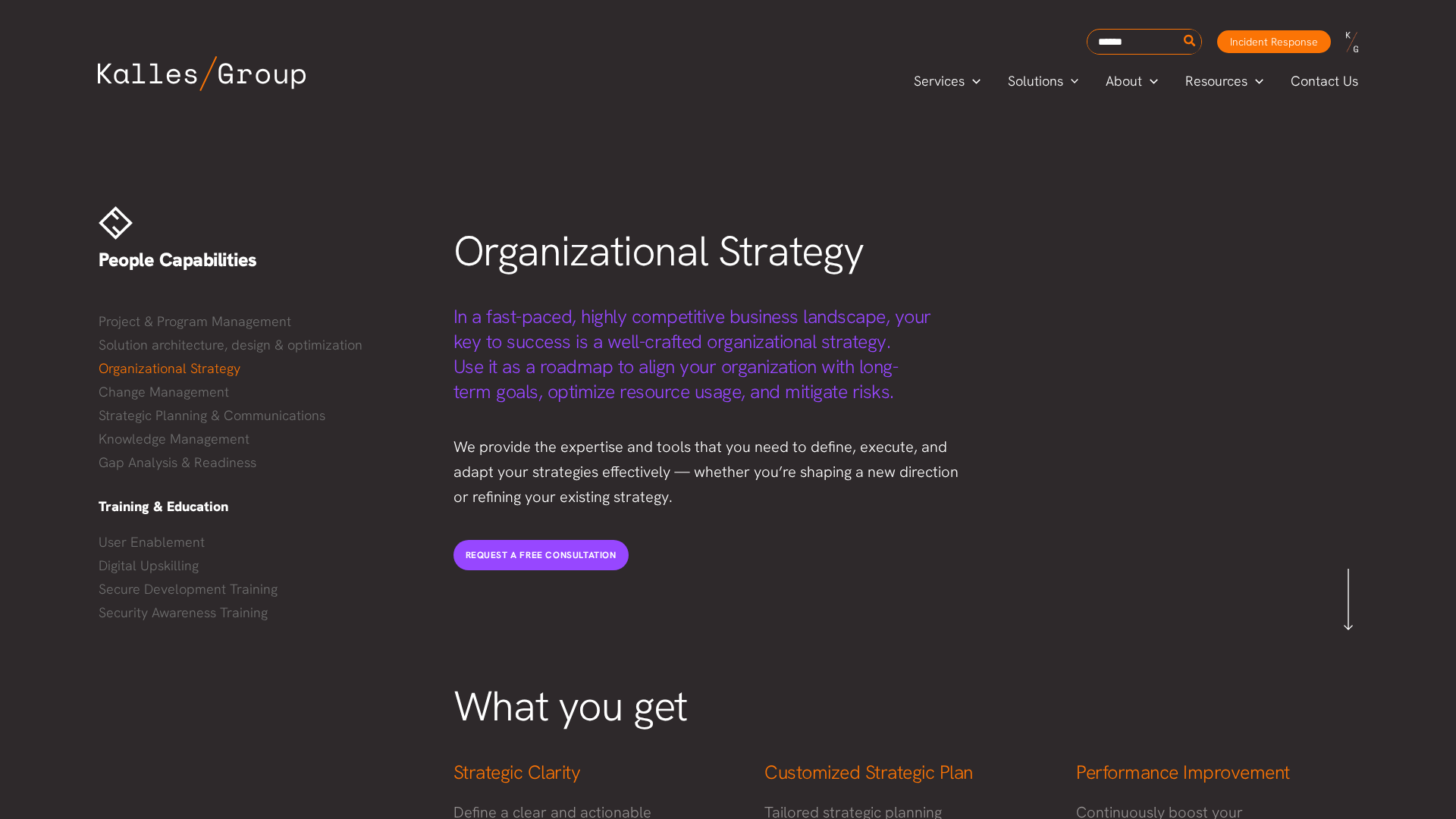
click at [76, 76] on div "Services Menu Toggle Mega Menu Security Solutions Cybersecurity Security Compli…" at bounding box center [728, 81] width 1321 height 53
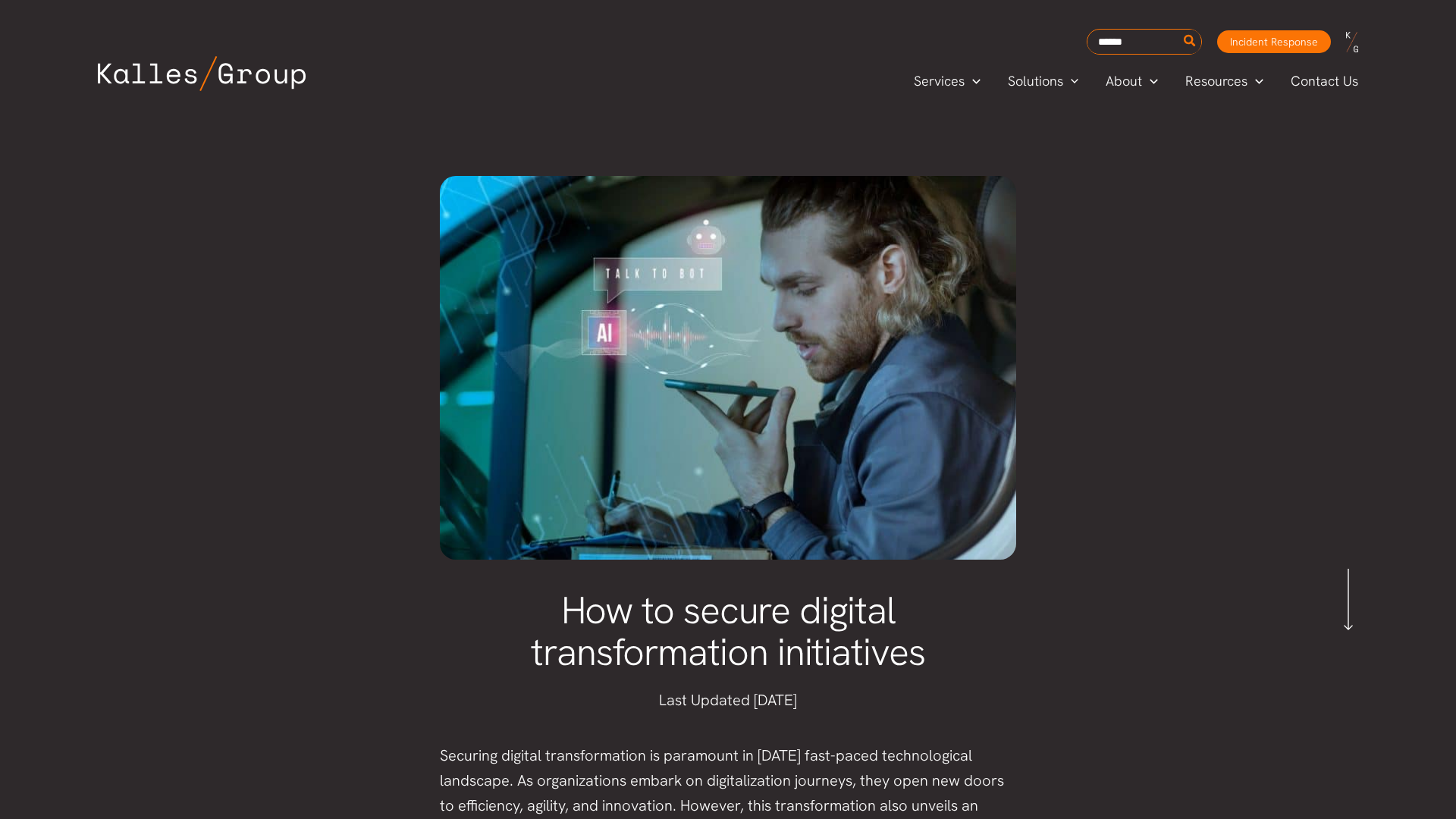
click at [76, 76] on div "Services Menu Toggle Mega Menu Security Solutions Cybersecurity Security Compli…" at bounding box center [728, 81] width 1321 height 53
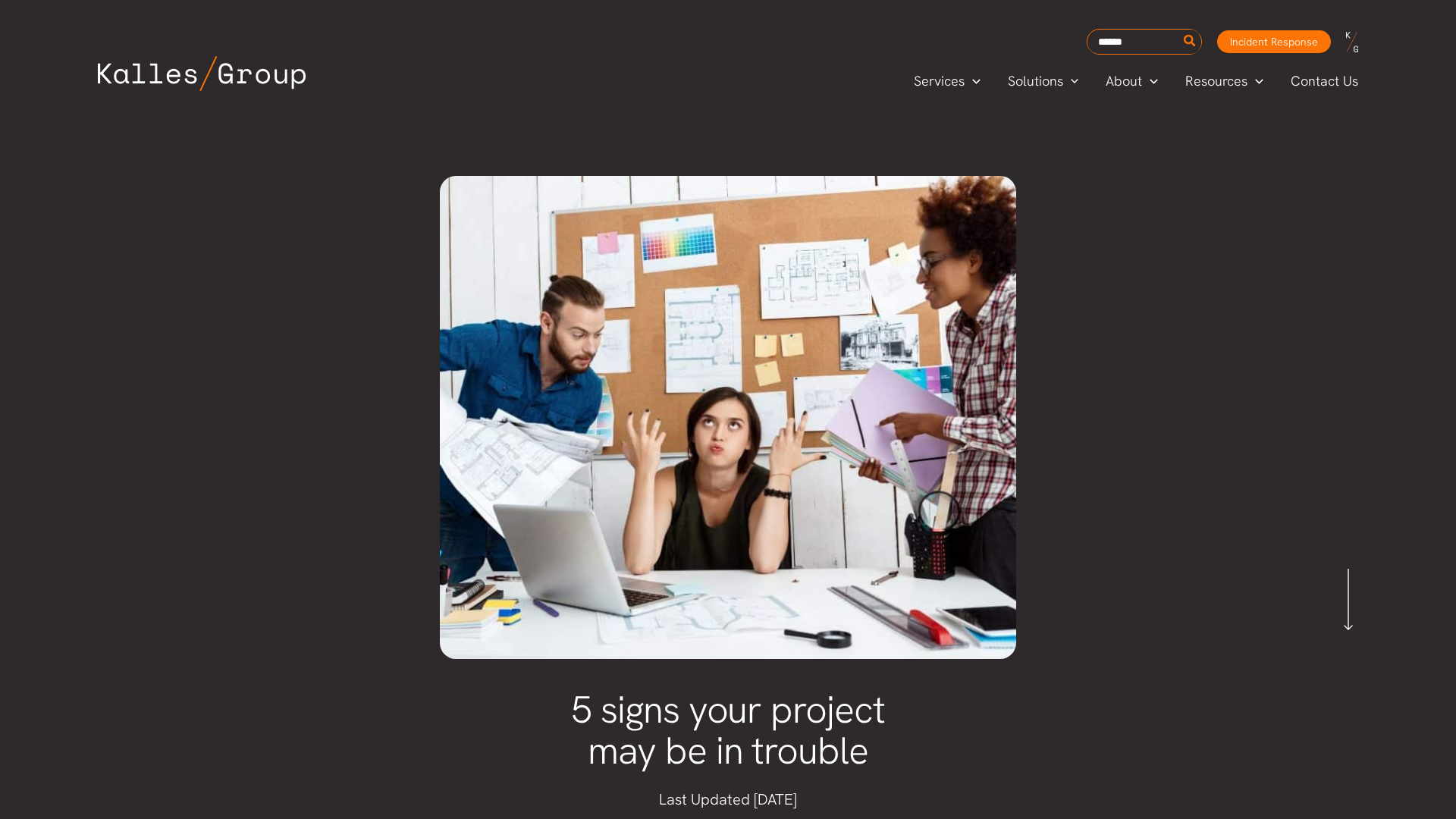
click at [76, 76] on div "Services Menu Toggle Mega Menu Security Solutions Cybersecurity Security Compli…" at bounding box center [728, 81] width 1321 height 53
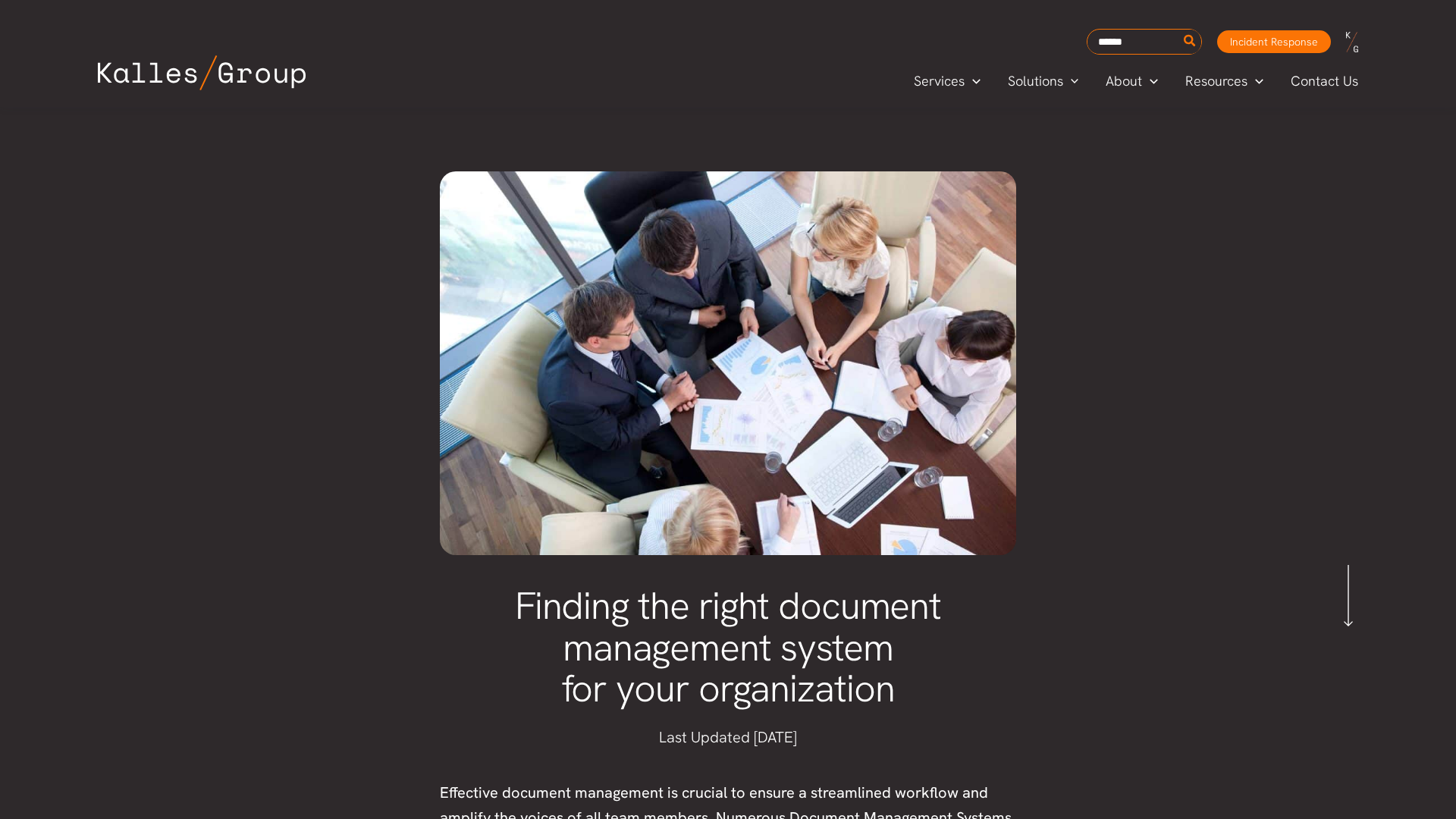
scroll to position [30, 0]
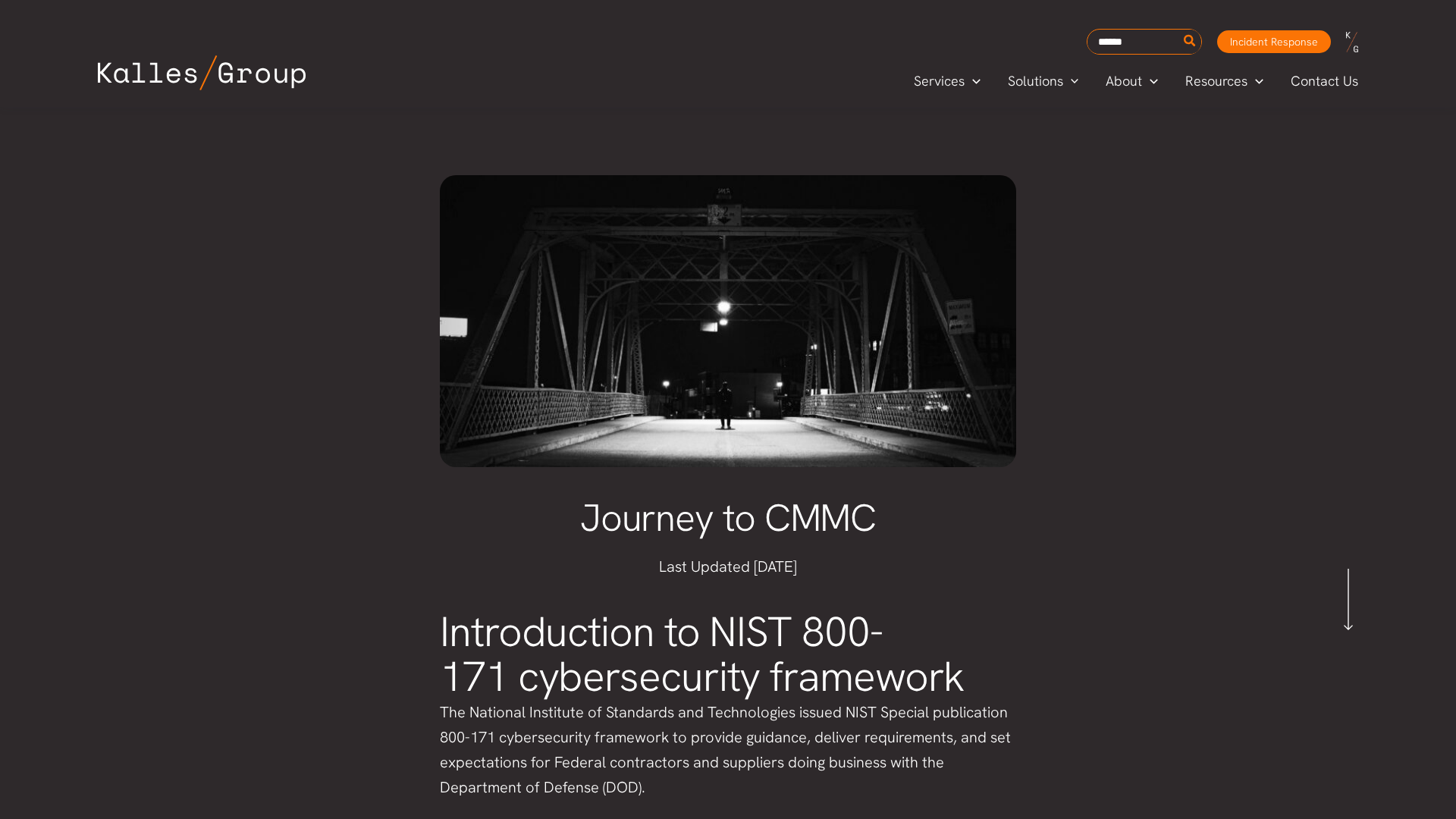
scroll to position [30, 0]
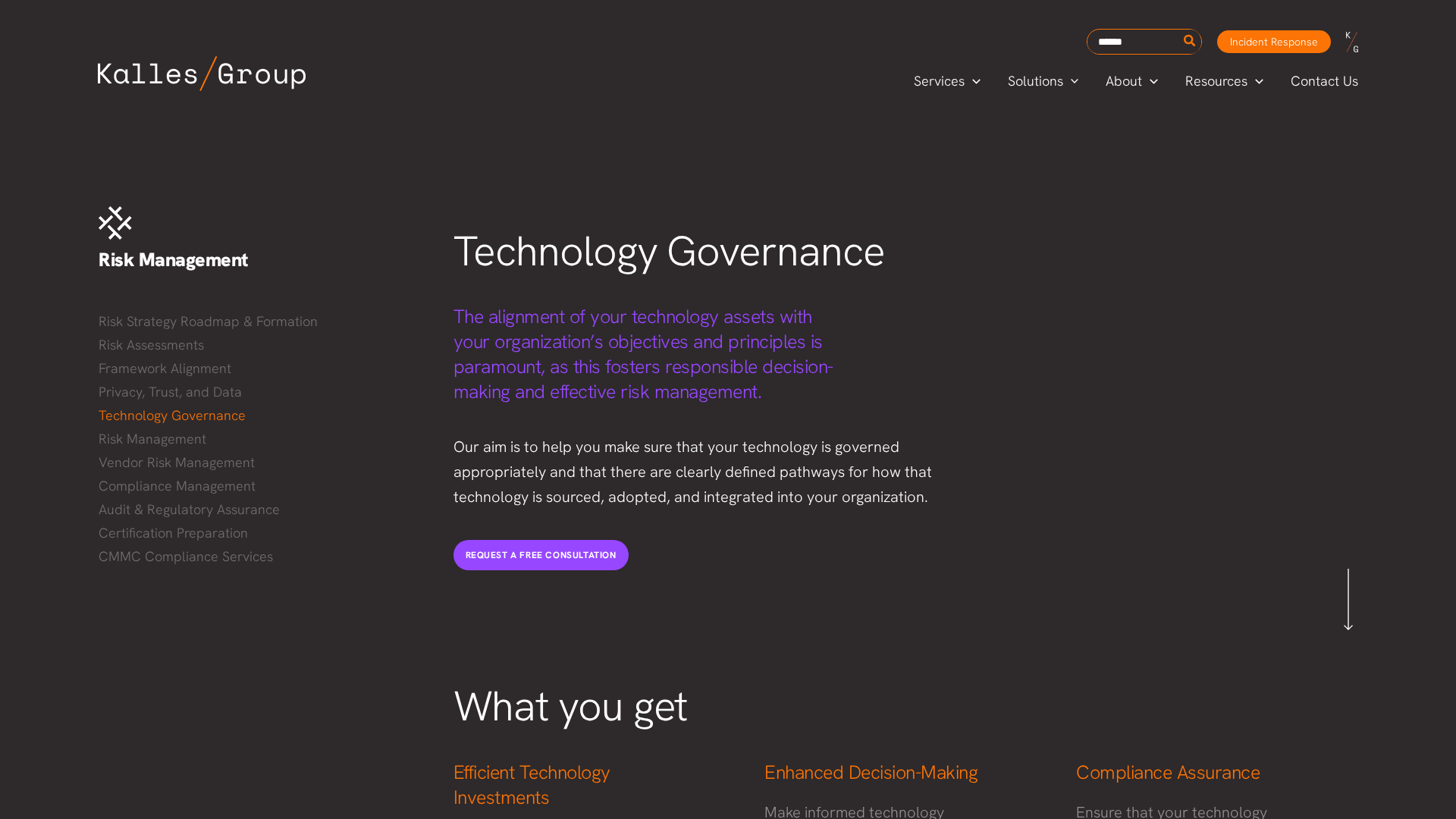
click at [76, 76] on div "Services Menu Toggle Mega Menu Security Solutions Cybersecurity Security Compli…" at bounding box center [728, 81] width 1321 height 53
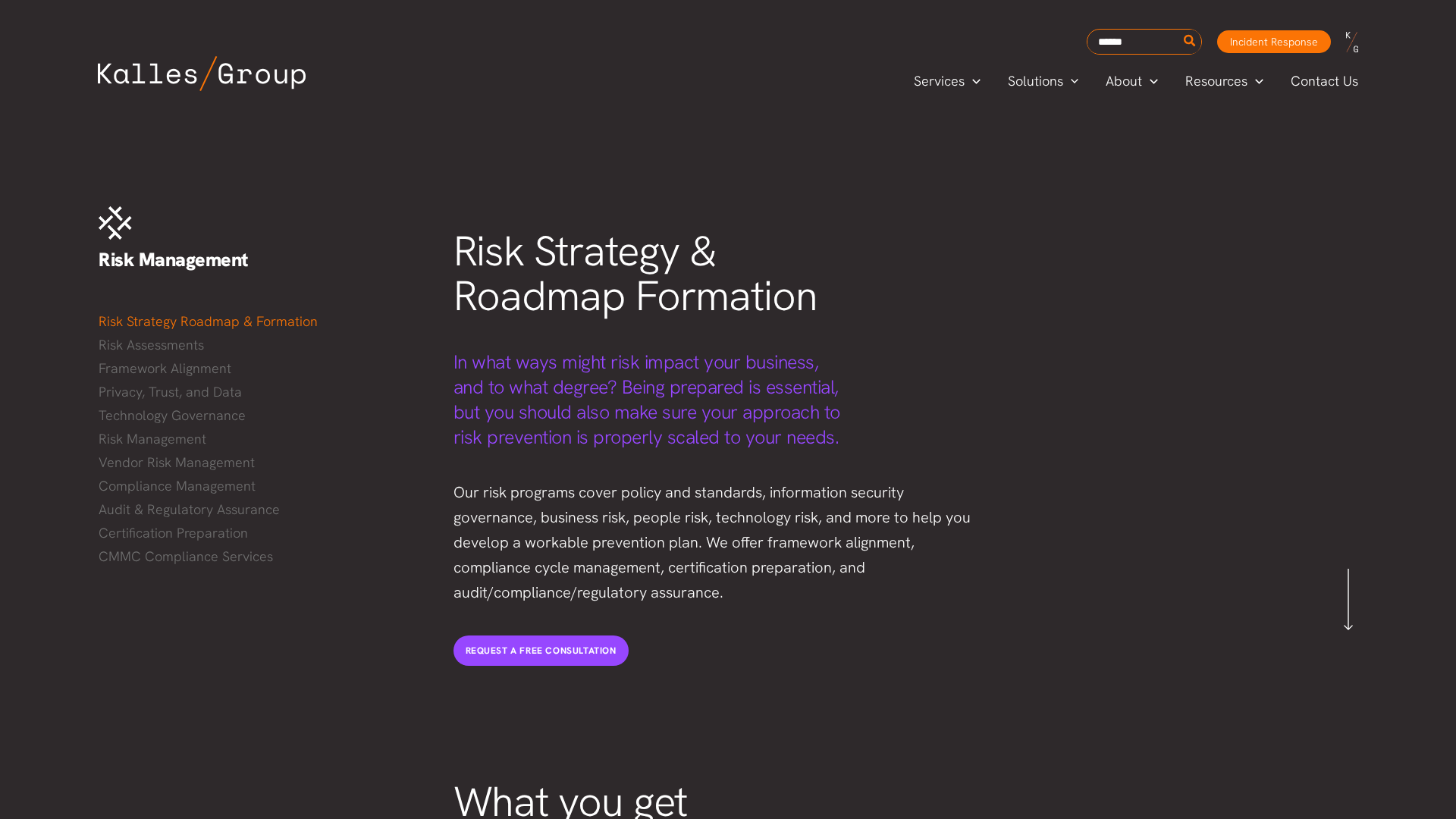
click at [76, 76] on div "Services Menu Toggle Mega Menu Security Solutions Cybersecurity Security Compli…" at bounding box center [728, 81] width 1321 height 53
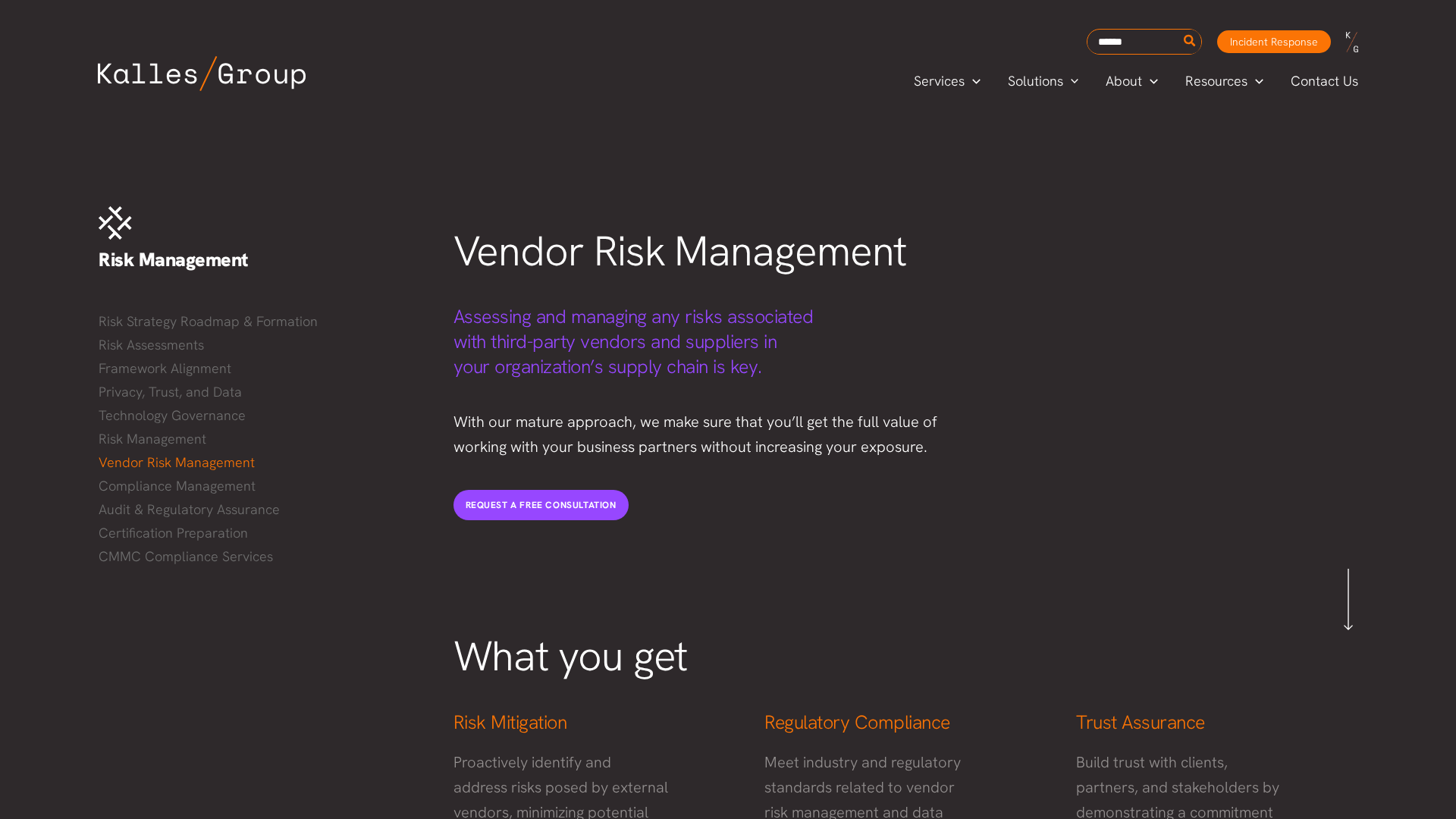
click at [76, 76] on div "Services Menu Toggle Mega Menu Security Solutions Cybersecurity Security Compli…" at bounding box center [728, 81] width 1321 height 53
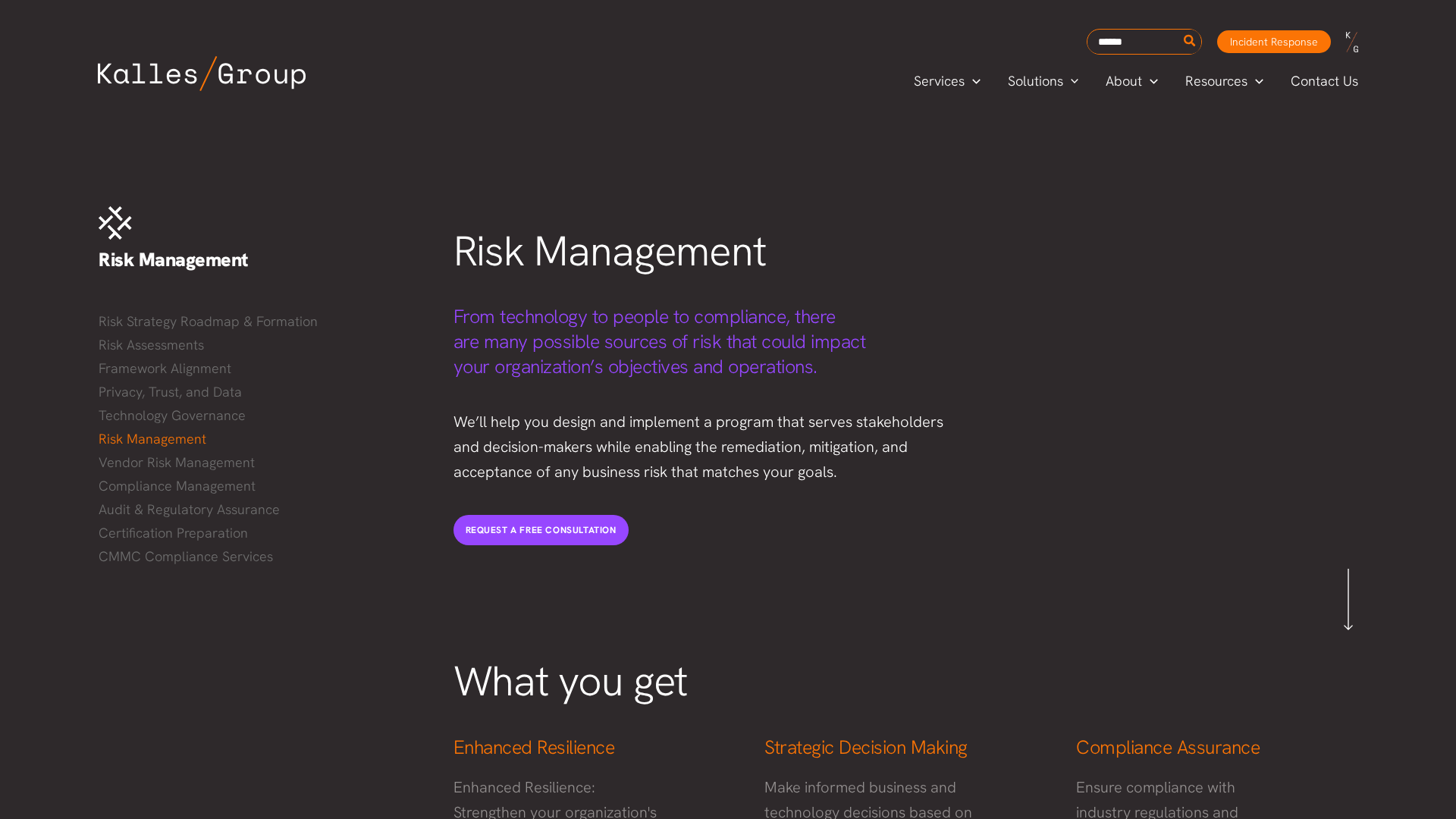
click at [76, 76] on div "Services Menu Toggle Mega Menu Security Solutions Cybersecurity Security Compli…" at bounding box center [728, 81] width 1321 height 53
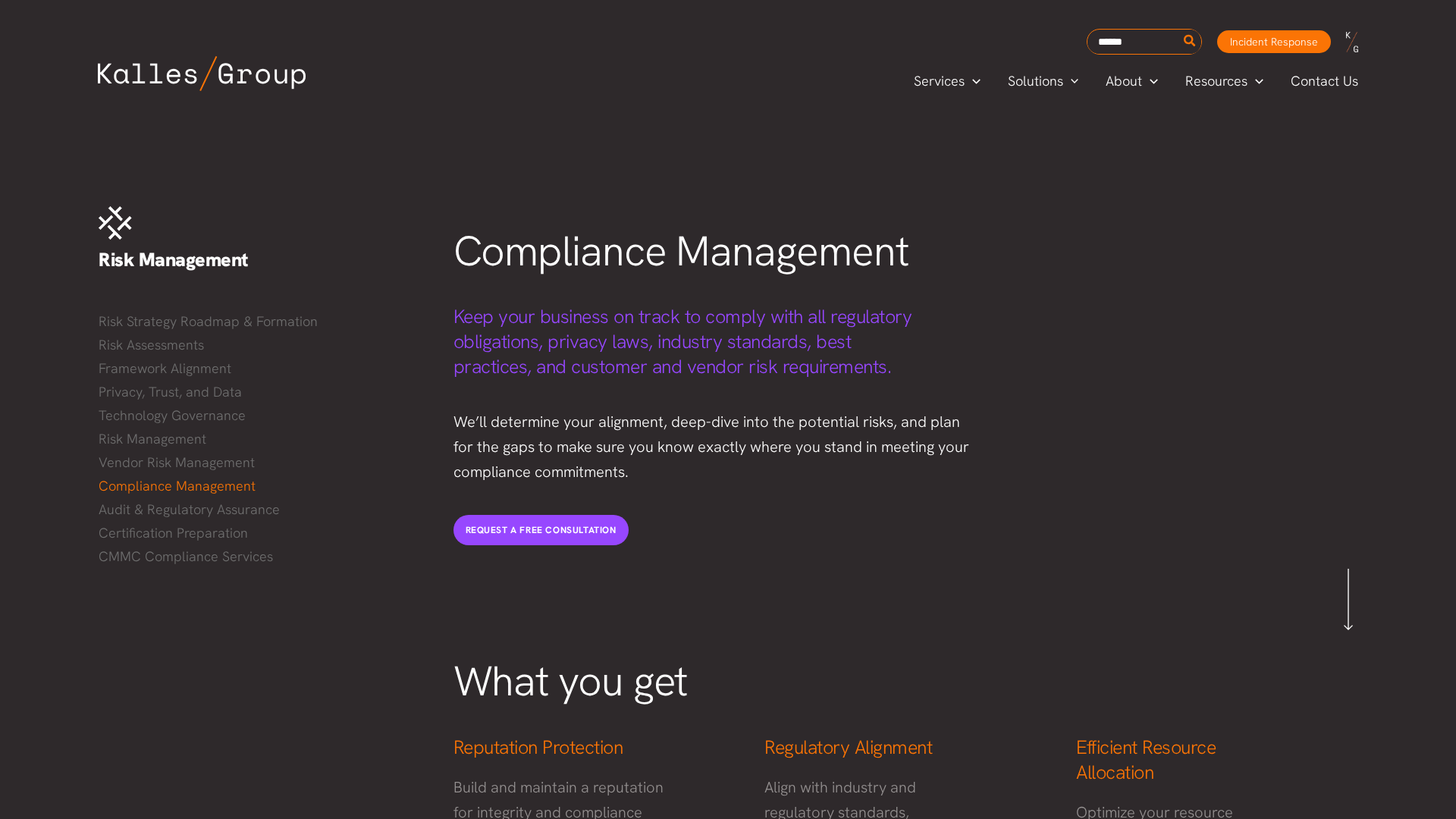
click at [76, 76] on div "Services Menu Toggle Mega Menu Security Solutions Cybersecurity Security Compli…" at bounding box center [728, 81] width 1321 height 53
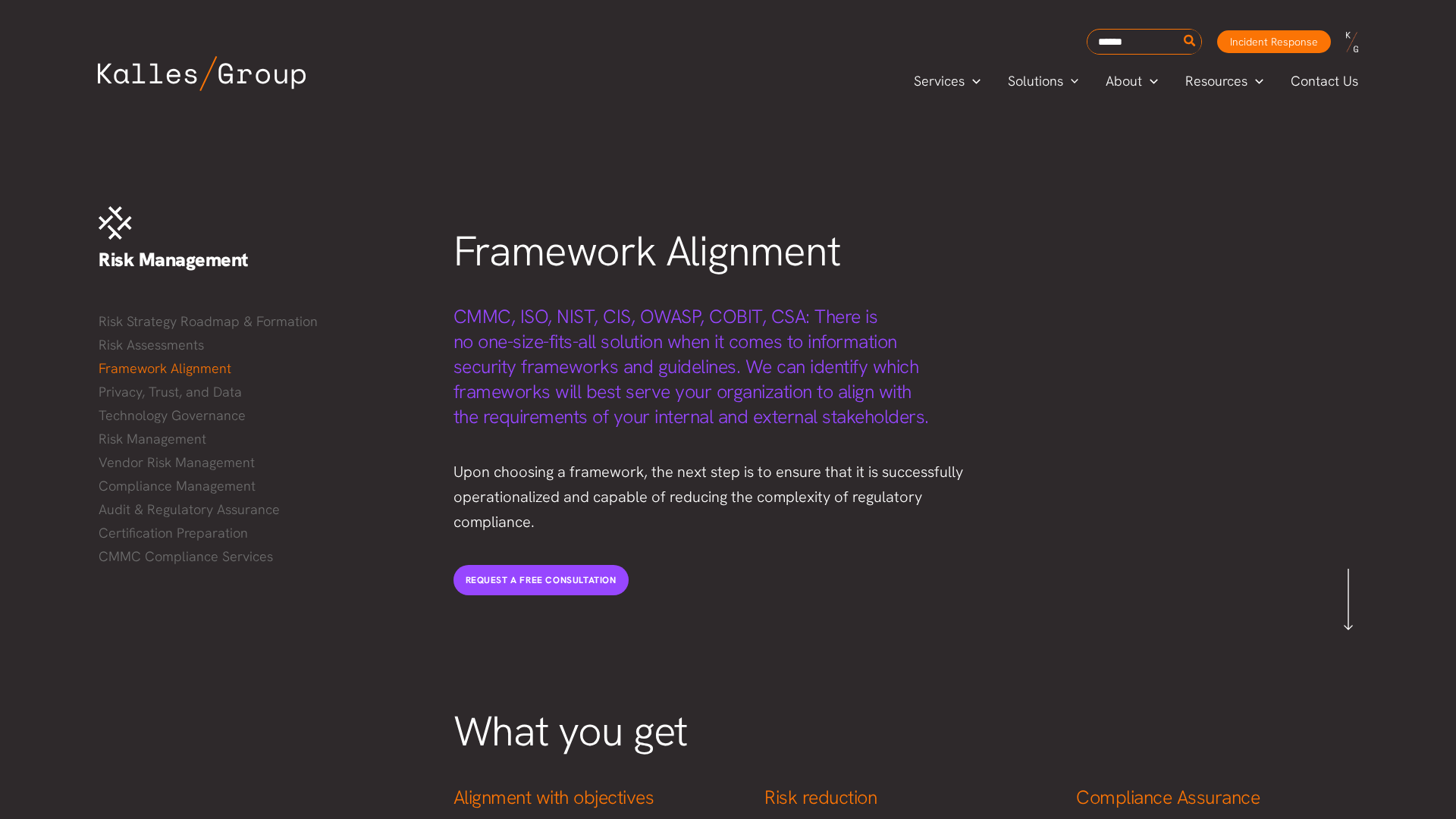
click at [76, 76] on div "Services Menu Toggle Mega Menu Security Solutions Cybersecurity Security Compli…" at bounding box center [728, 81] width 1321 height 53
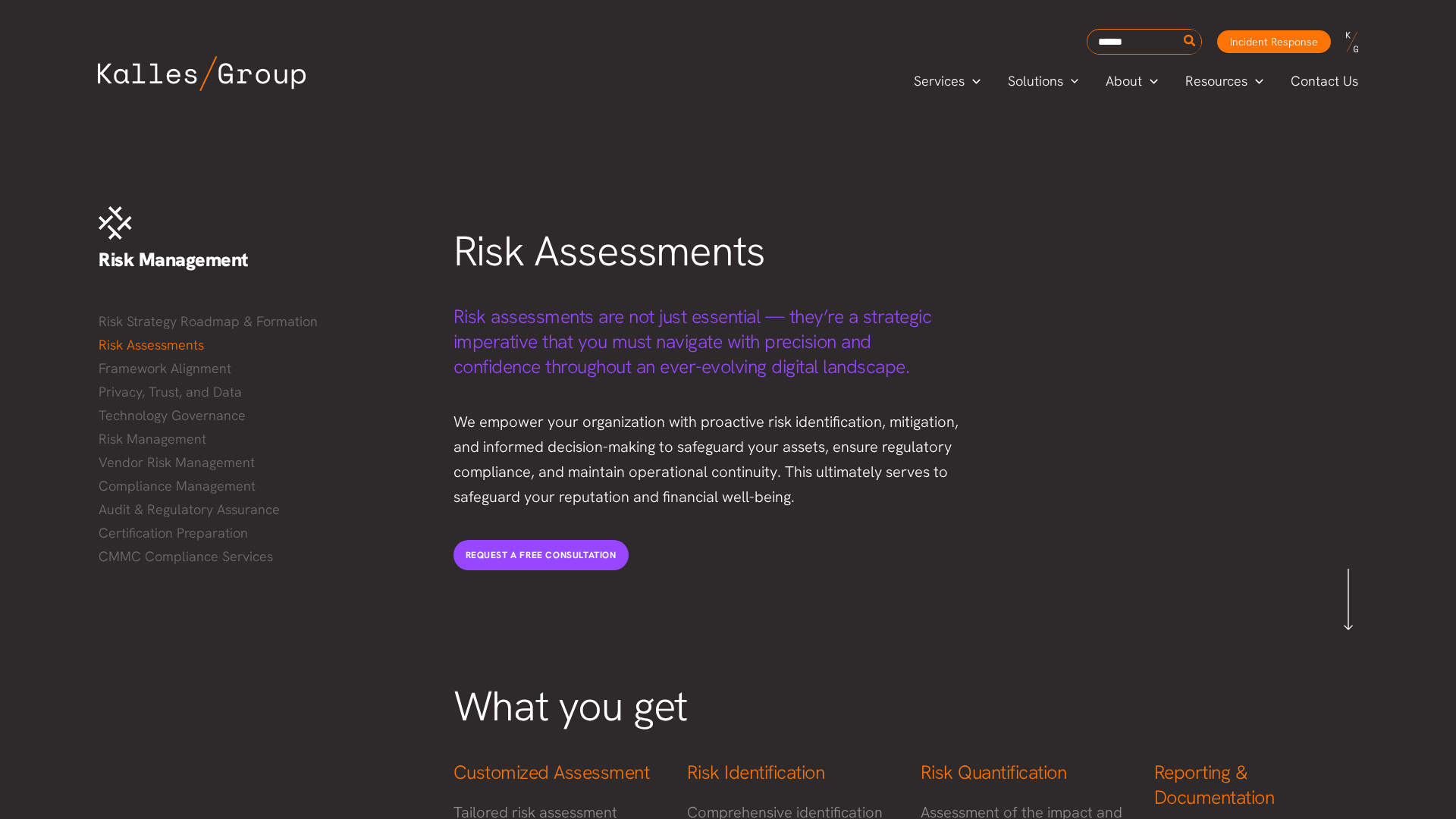
click at [76, 76] on div "Services Menu Toggle Mega Menu Security Solutions Cybersecurity Security Compli…" at bounding box center [728, 81] width 1321 height 53
